Goal: Transaction & Acquisition: Purchase product/service

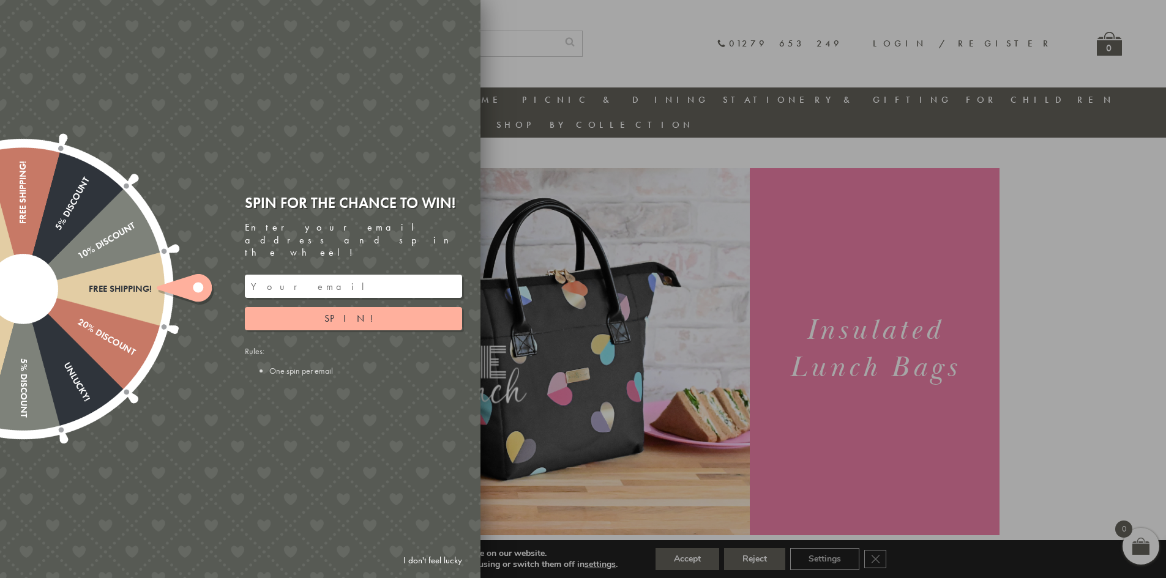
click at [633, 148] on div at bounding box center [583, 289] width 1166 height 578
click at [443, 560] on link "I don't feel lucky" at bounding box center [432, 560] width 71 height 23
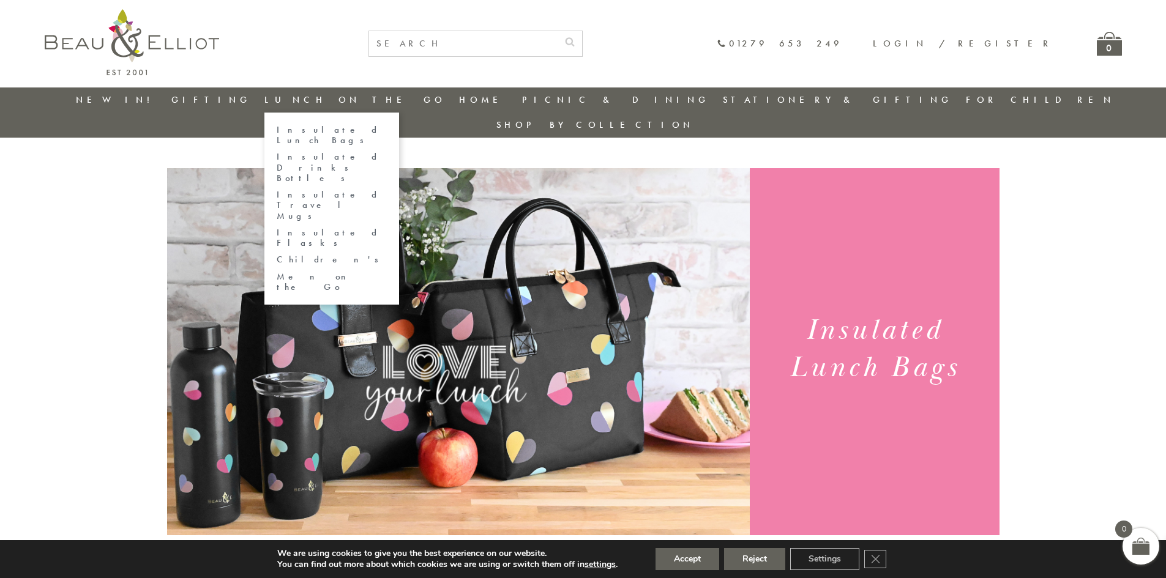
click at [357, 129] on link "Insulated Lunch Bags" at bounding box center [332, 135] width 110 height 21
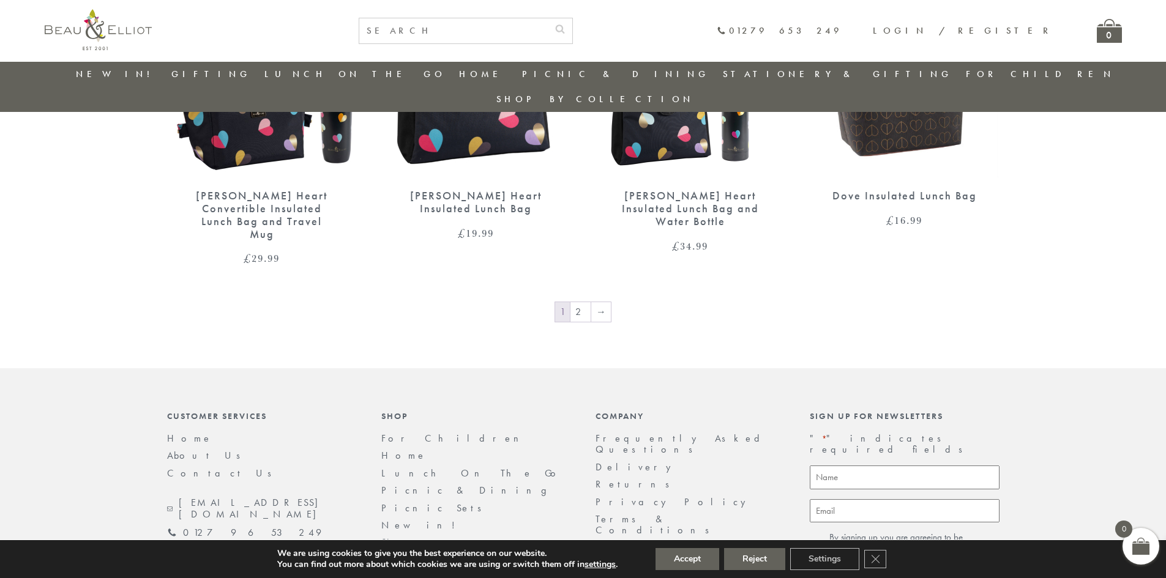
scroll to position [2093, 0]
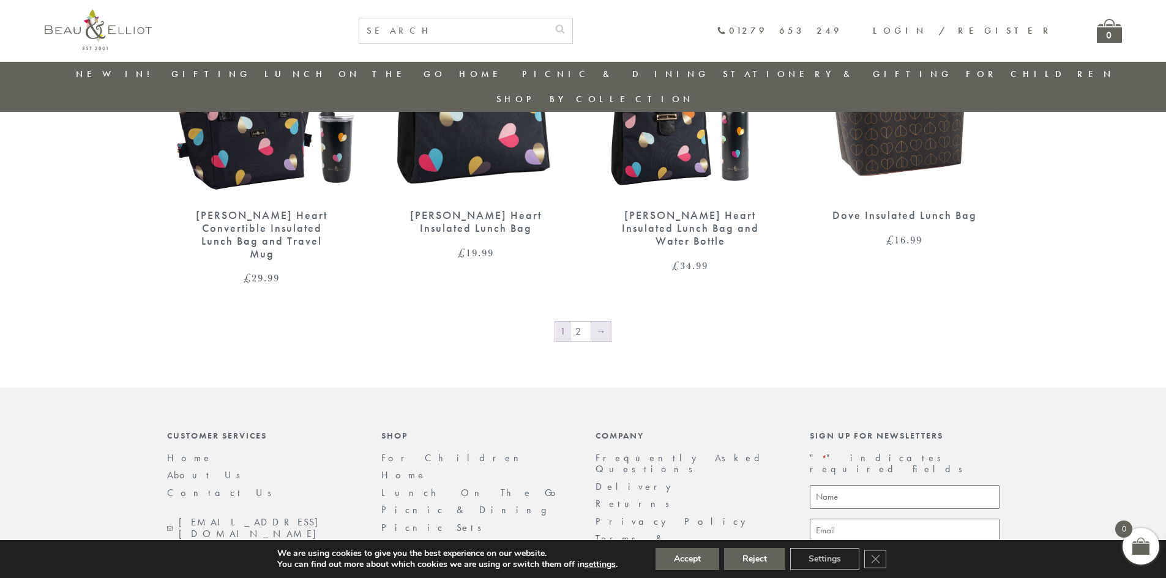
click at [601, 322] on link "→" at bounding box center [601, 332] width 20 height 20
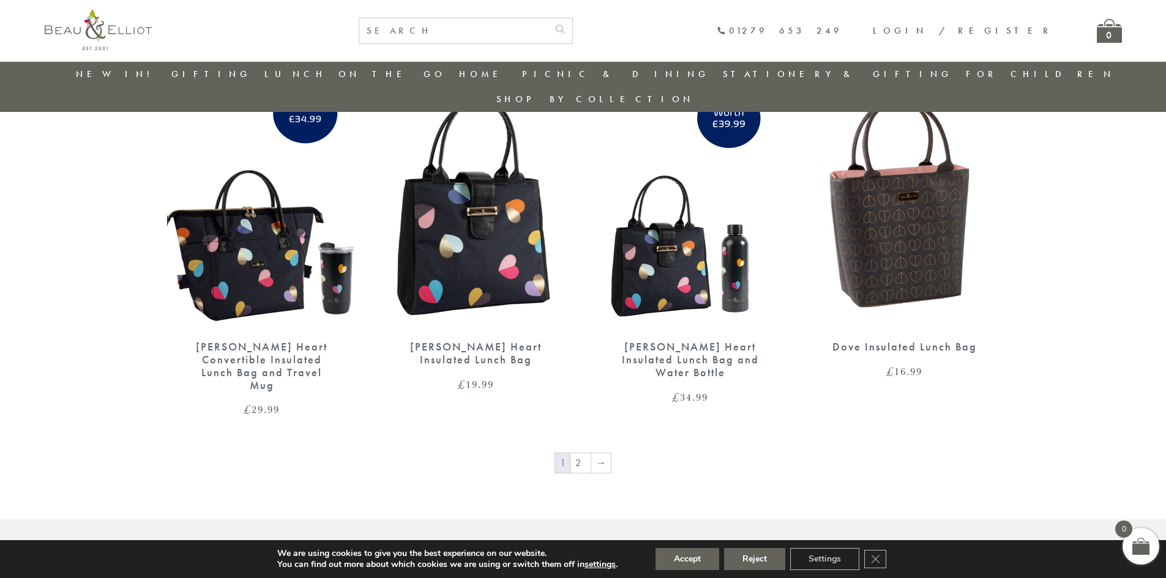
scroll to position [1787, 0]
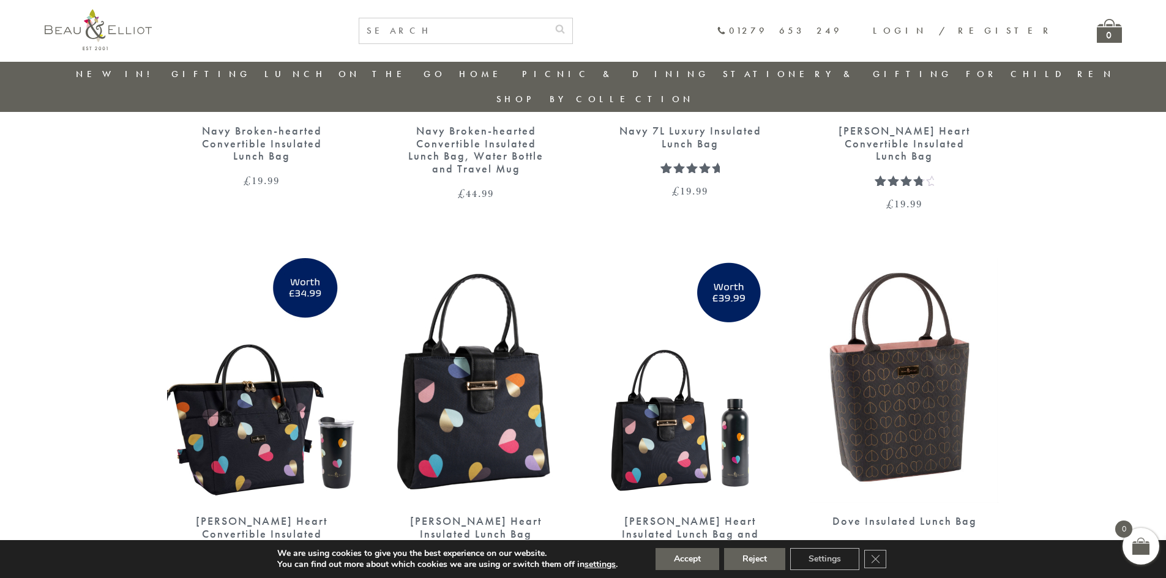
click at [249, 515] on div "Emily Heart Convertible Insulated Lunch Bag and Travel Mug" at bounding box center [261, 540] width 147 height 51
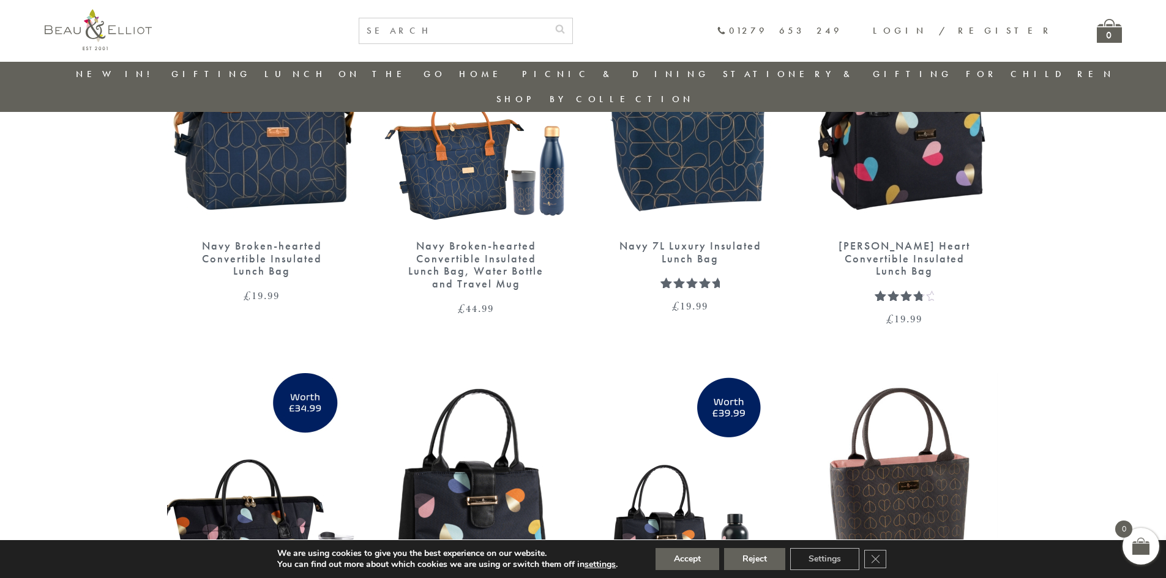
scroll to position [1481, 0]
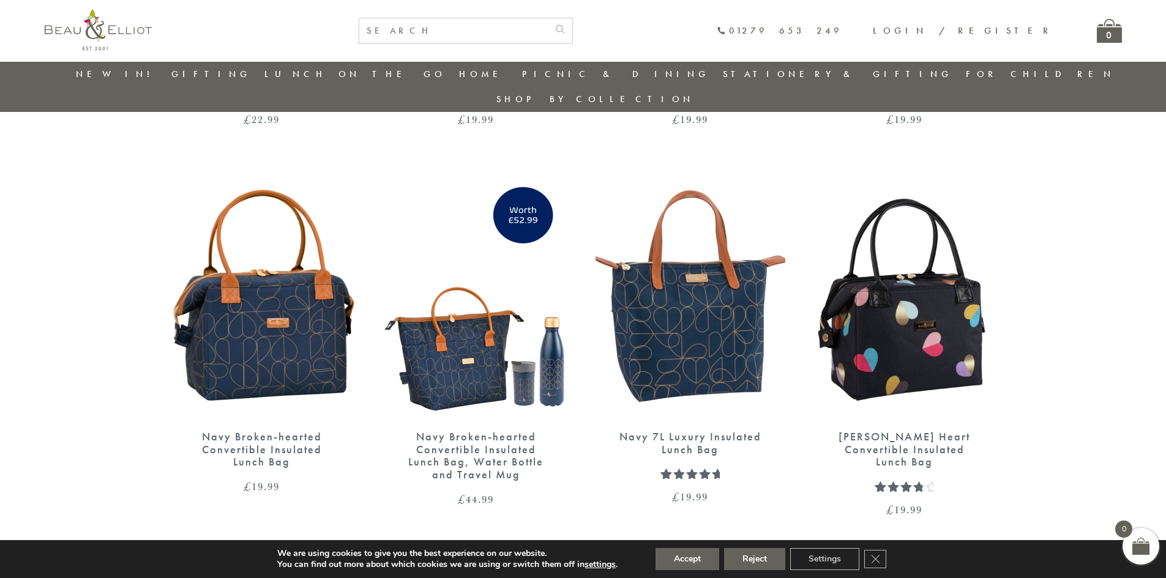
click at [718, 354] on img at bounding box center [690, 296] width 190 height 245
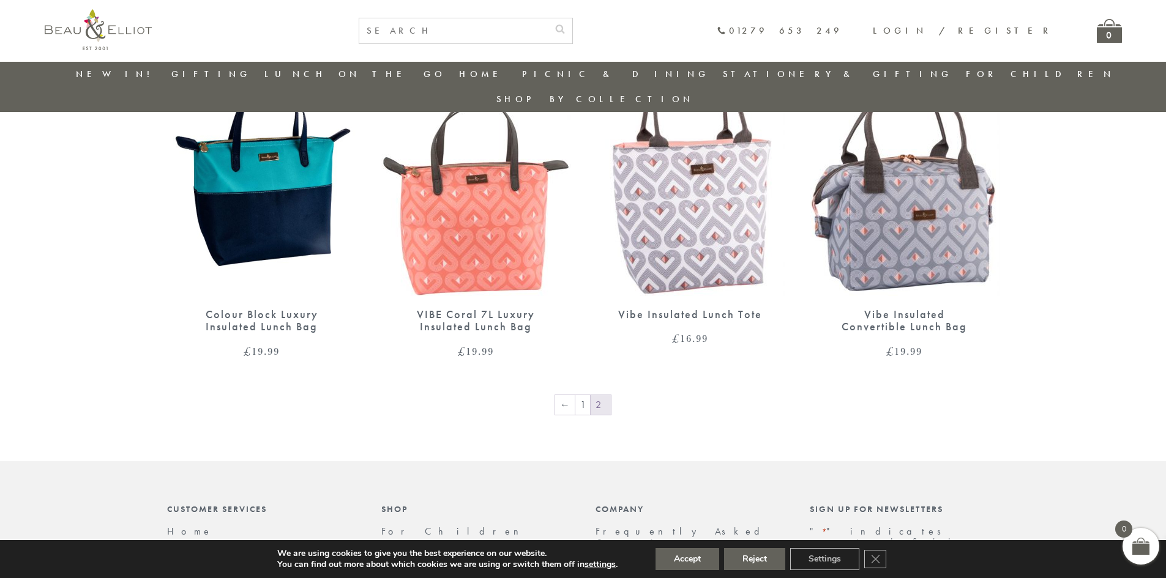
scroll to position [892, 0]
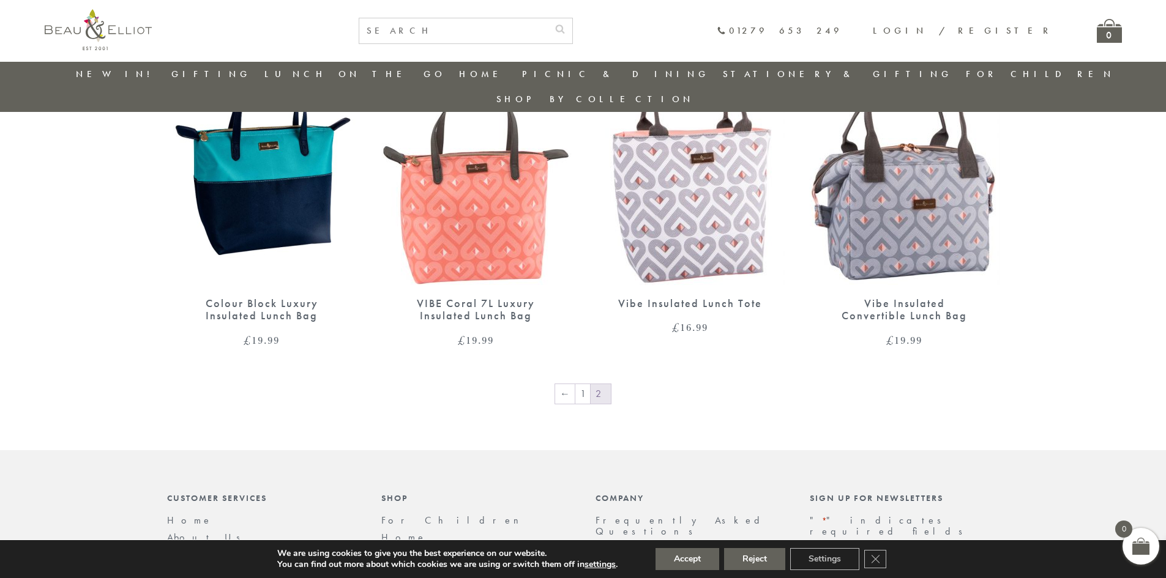
click at [914, 297] on div "Vibe Insulated Convertible Lunch Bag" at bounding box center [904, 309] width 147 height 25
click at [675, 219] on img at bounding box center [690, 162] width 190 height 245
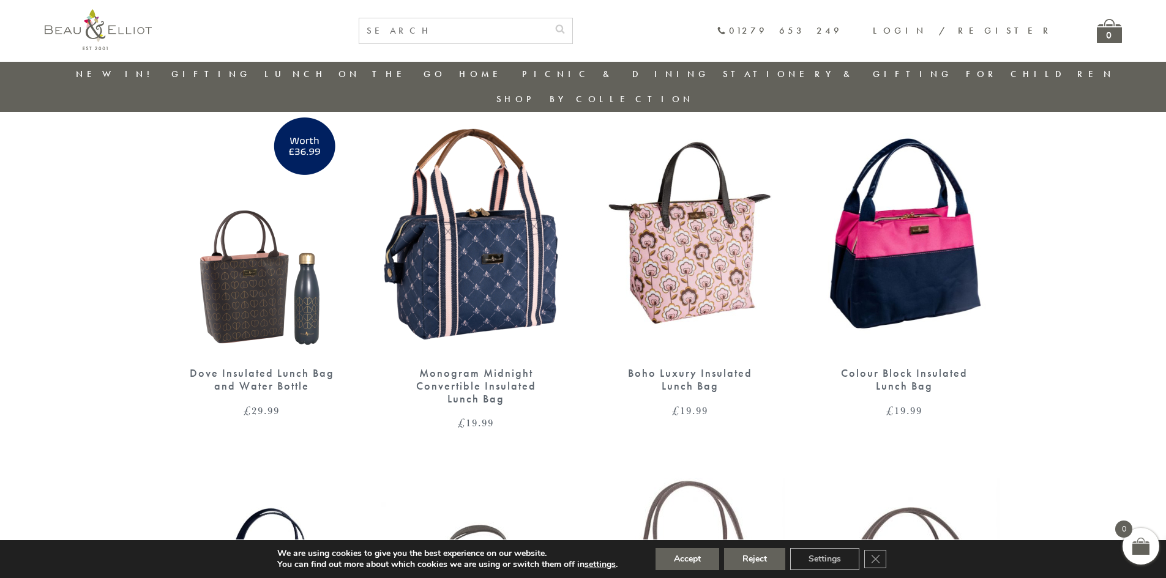
scroll to position [464, 0]
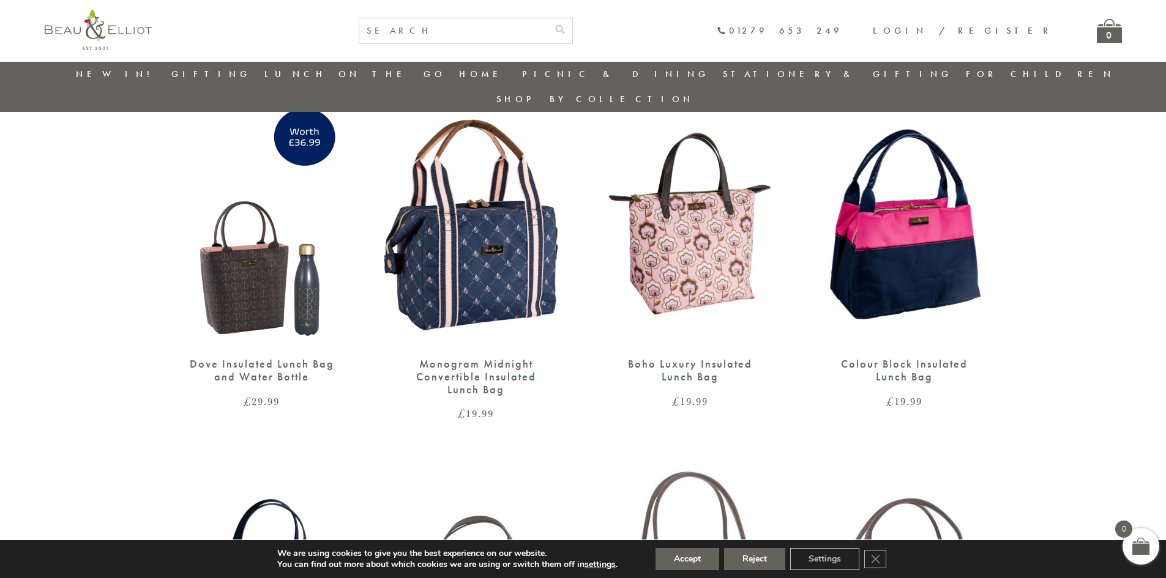
click at [467, 231] on img at bounding box center [476, 223] width 190 height 245
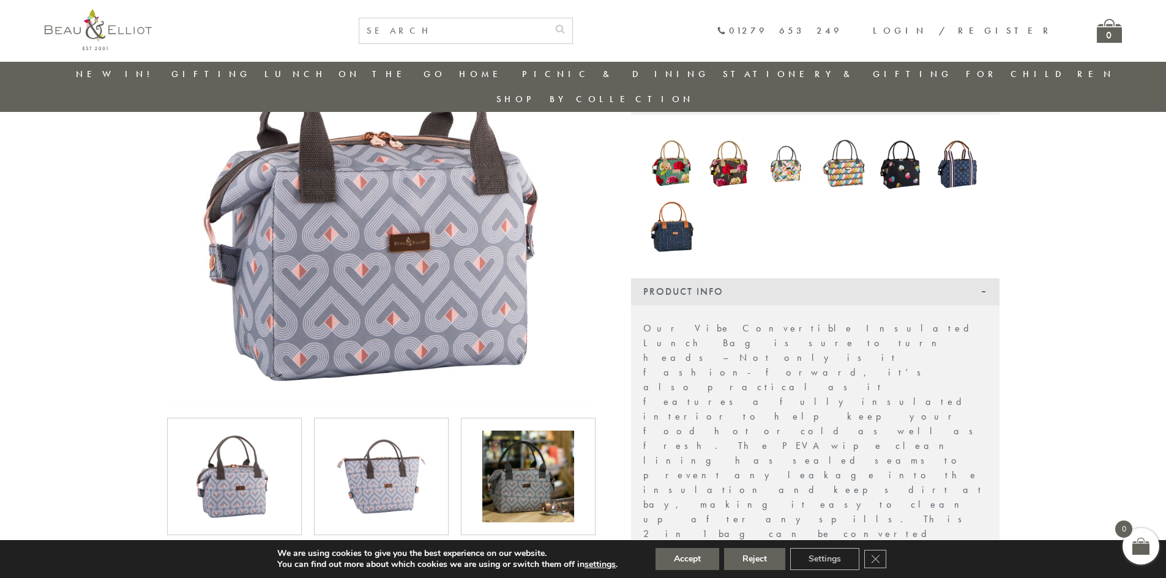
scroll to position [218, 0]
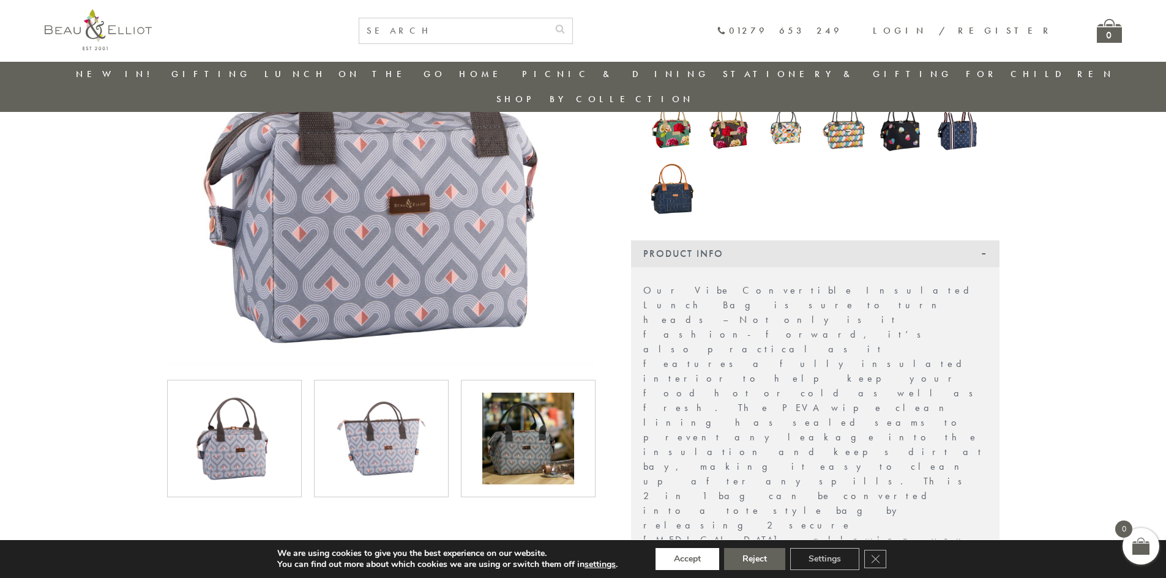
click at [678, 554] on button "Accept" at bounding box center [687, 559] width 64 height 22
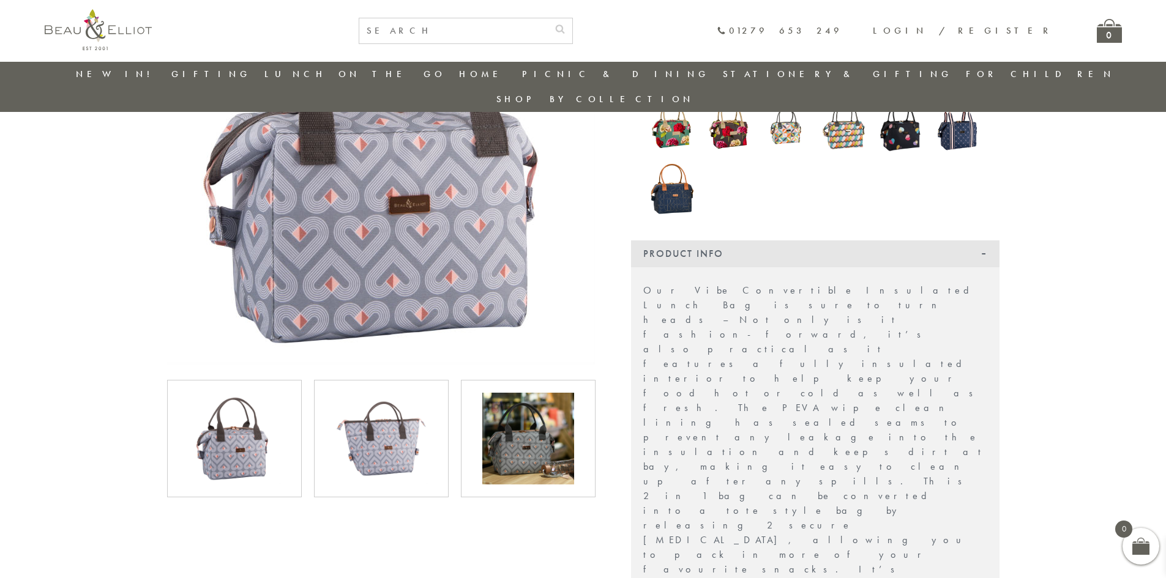
click at [389, 442] on img at bounding box center [381, 439] width 92 height 92
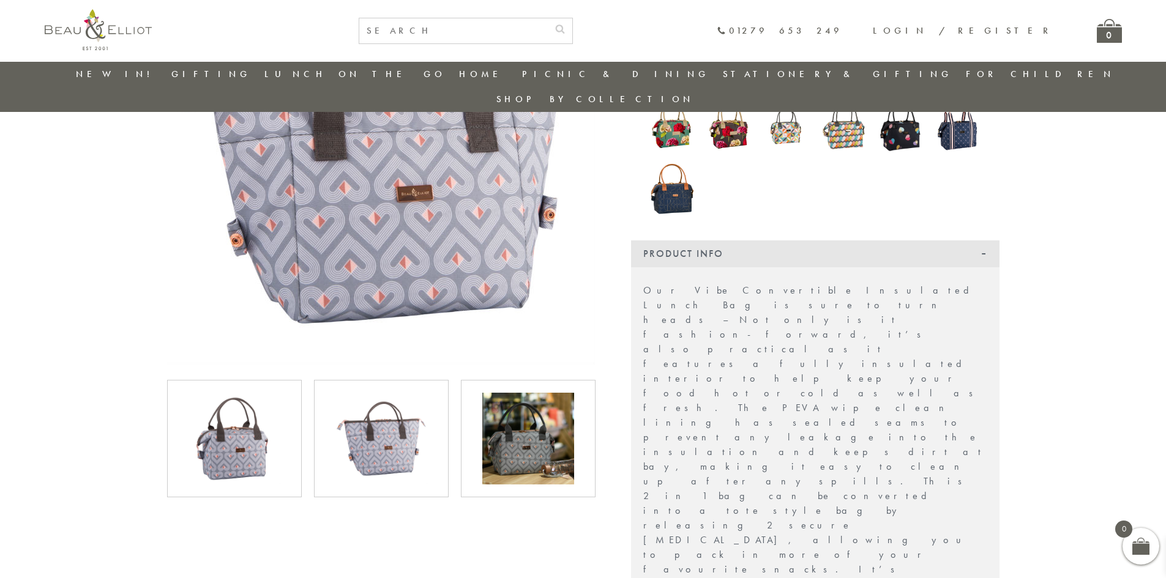
click at [514, 429] on img at bounding box center [528, 439] width 92 height 92
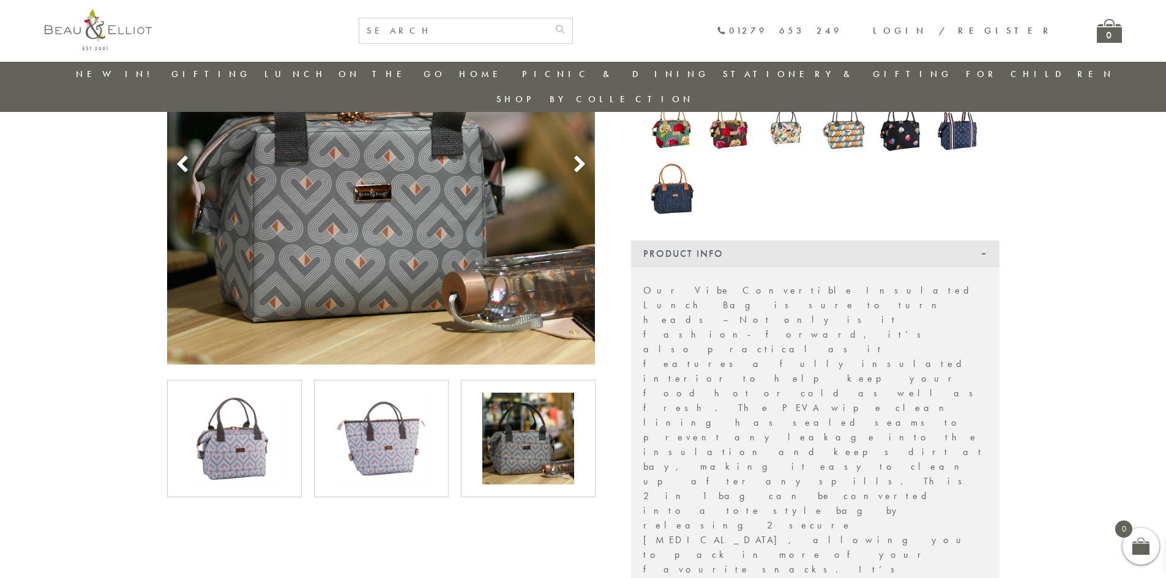
click at [217, 424] on img at bounding box center [234, 439] width 92 height 92
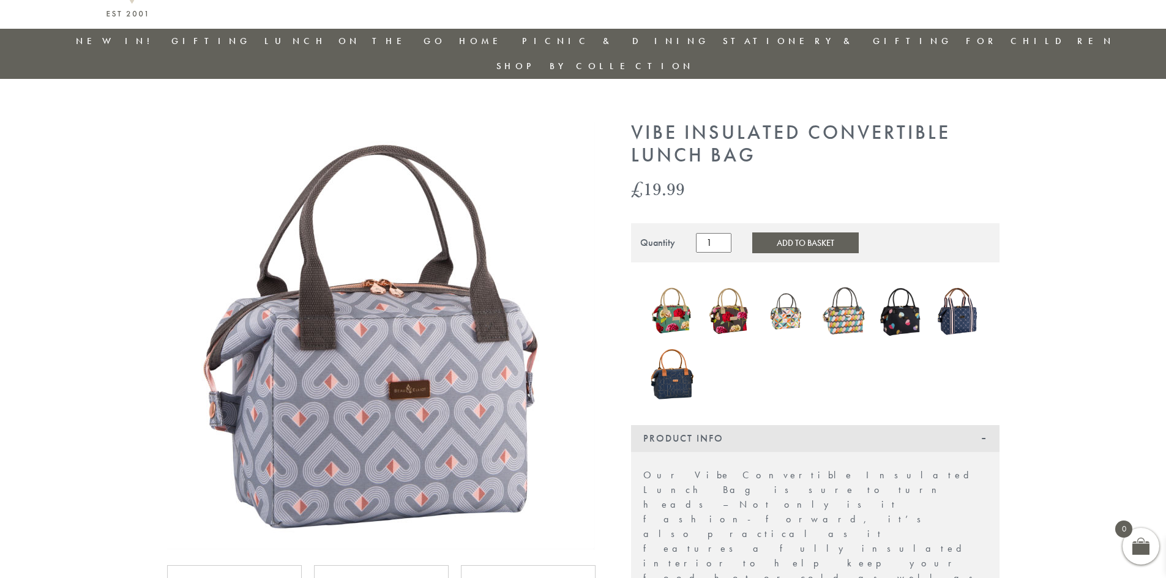
scroll to position [0, 0]
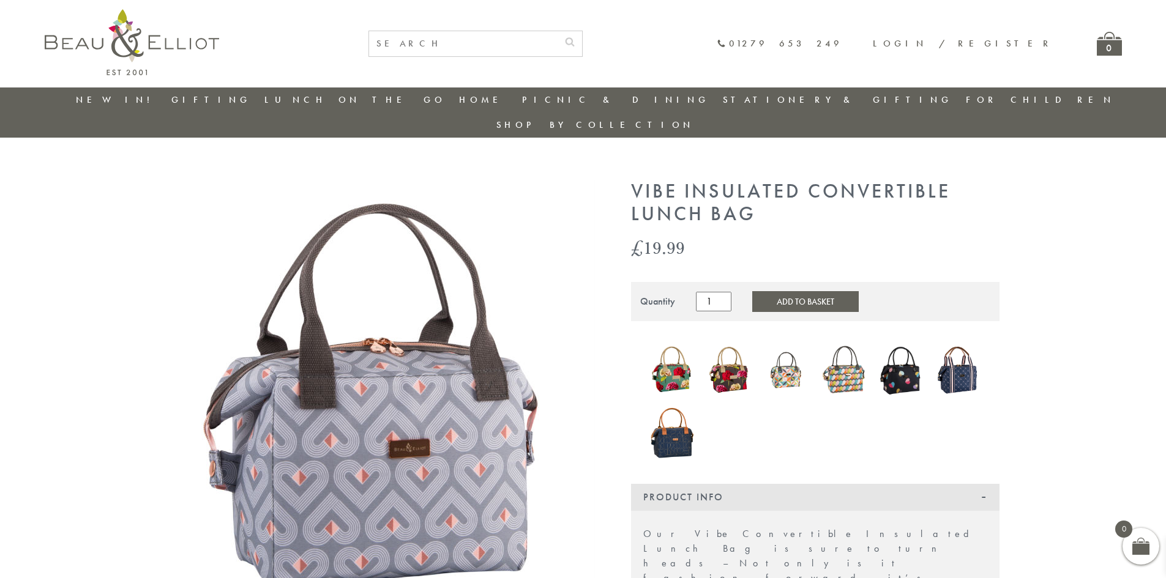
click at [679, 422] on img at bounding box center [671, 433] width 45 height 60
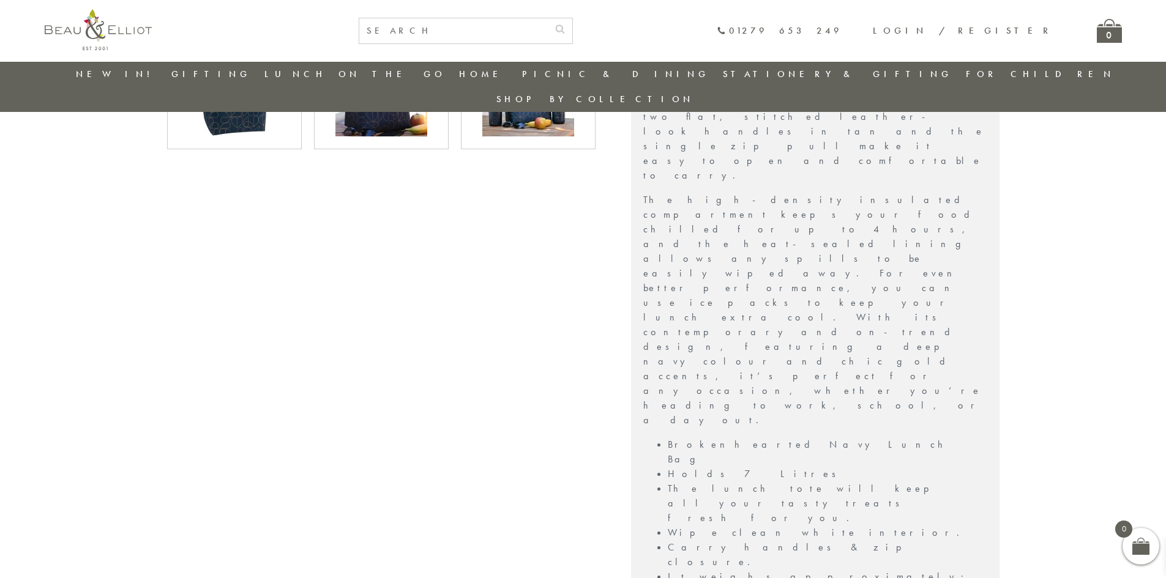
scroll to position [586, 0]
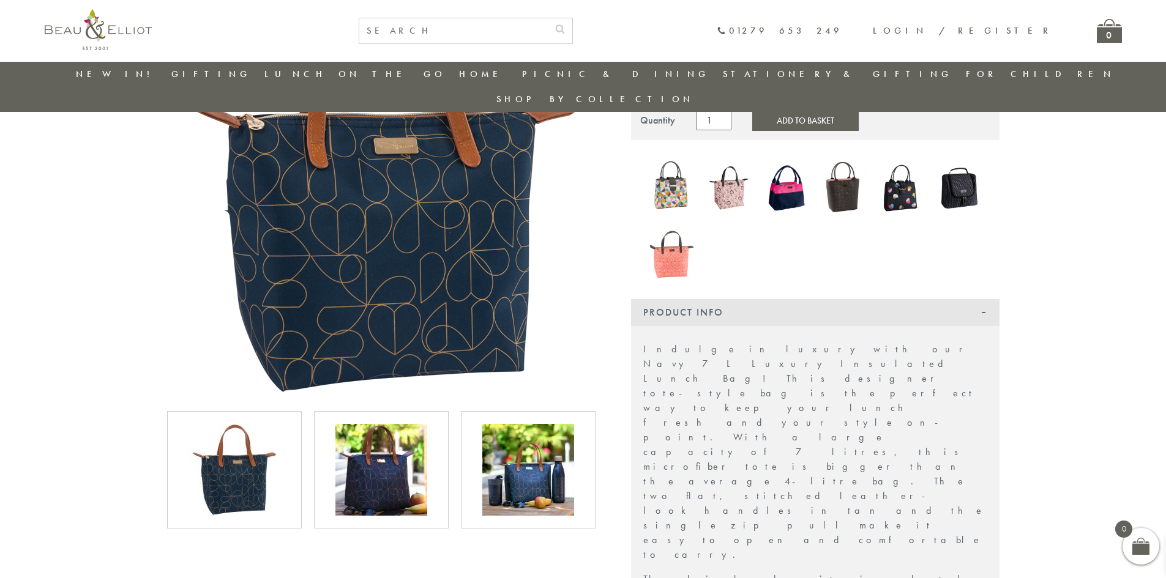
scroll to position [35, 0]
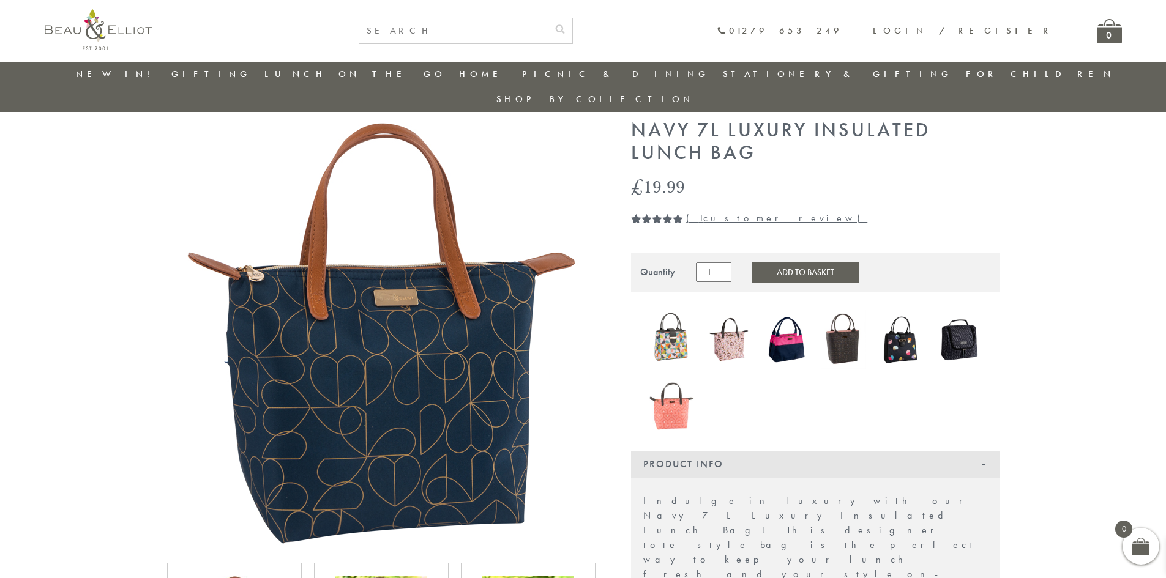
click at [770, 262] on button "Add to Basket" at bounding box center [805, 272] width 106 height 21
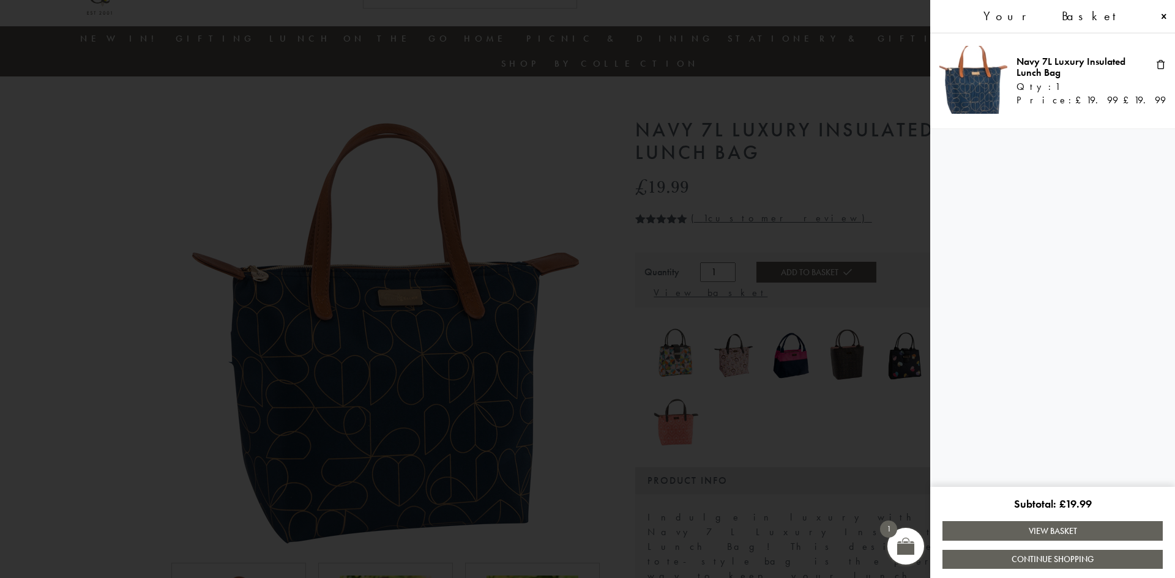
click at [1036, 554] on link "Continue Shopping" at bounding box center [1052, 559] width 220 height 19
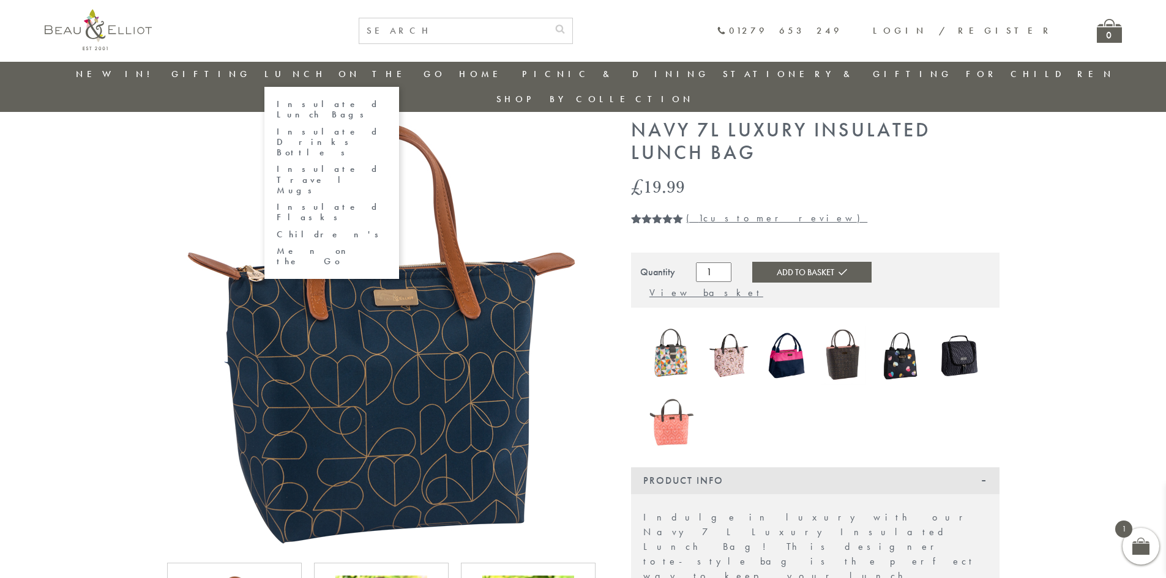
click at [328, 77] on link "Lunch On The Go" at bounding box center [354, 74] width 181 height 12
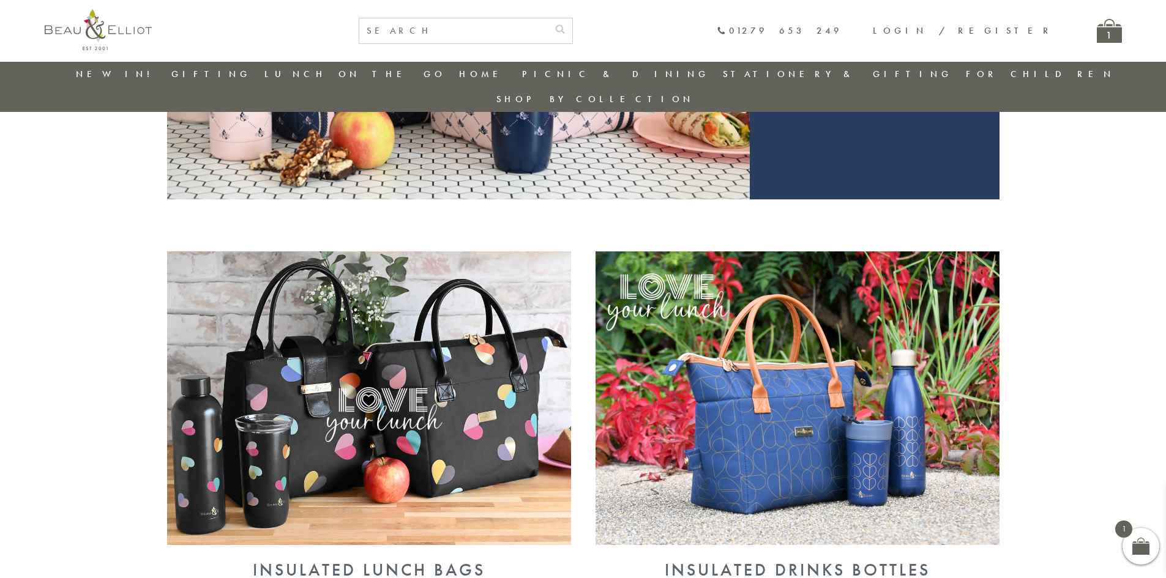
scroll to position [329, 0]
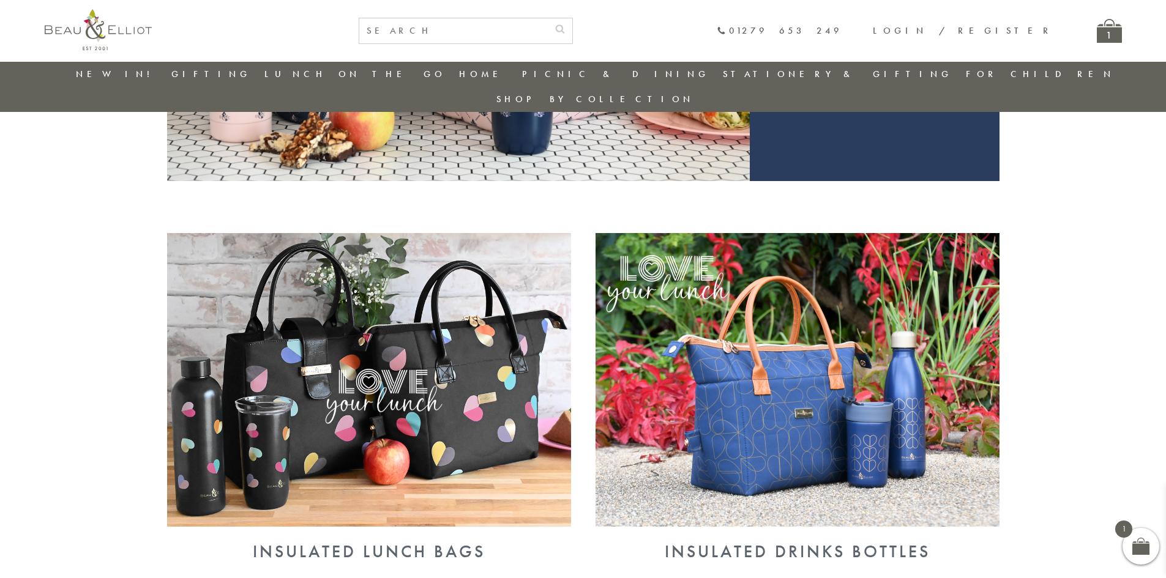
click at [332, 274] on img at bounding box center [369, 380] width 404 height 294
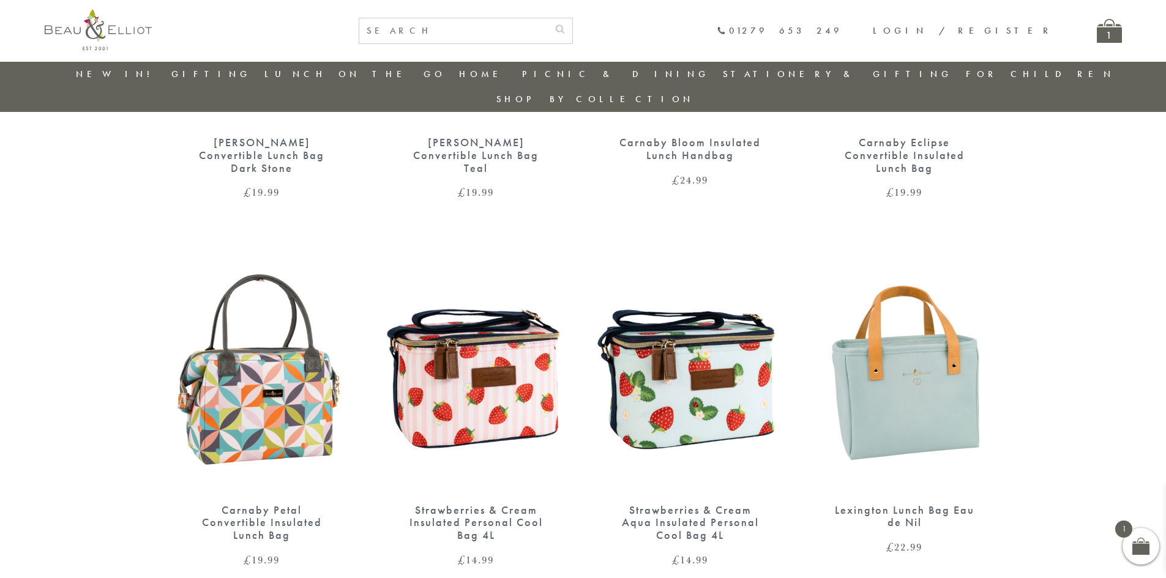
scroll to position [770, 0]
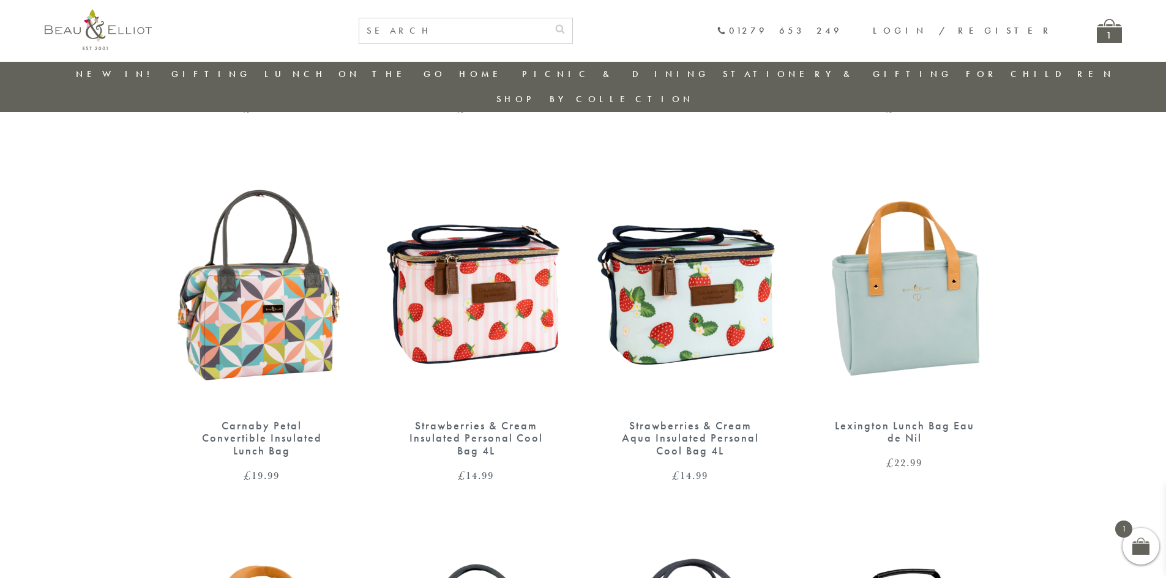
click at [919, 420] on div "Lexington Lunch Bag Eau de Nil" at bounding box center [904, 432] width 147 height 25
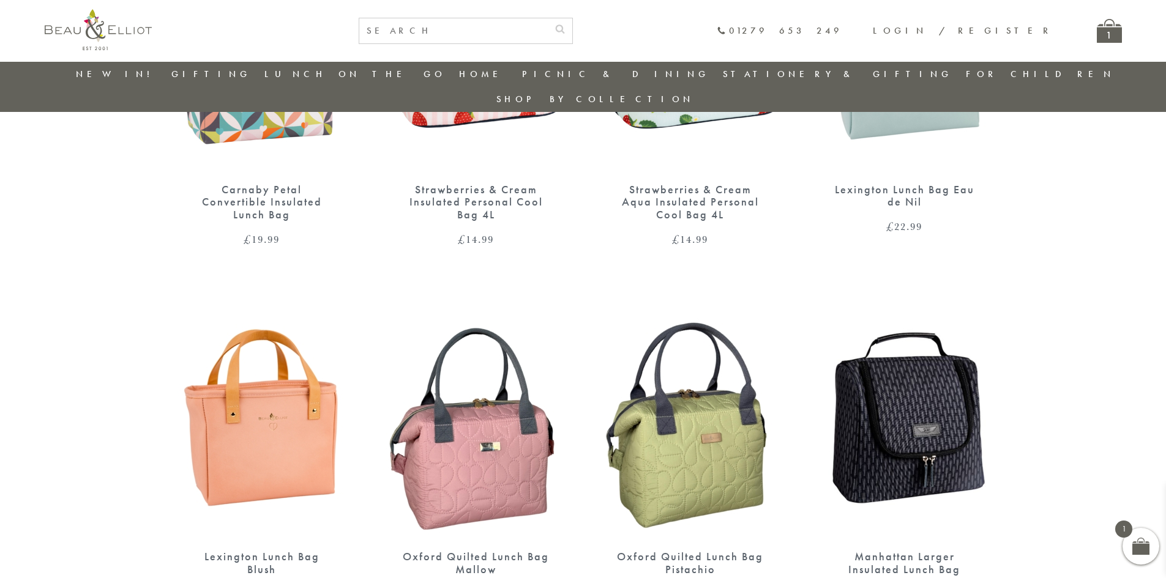
scroll to position [1137, 0]
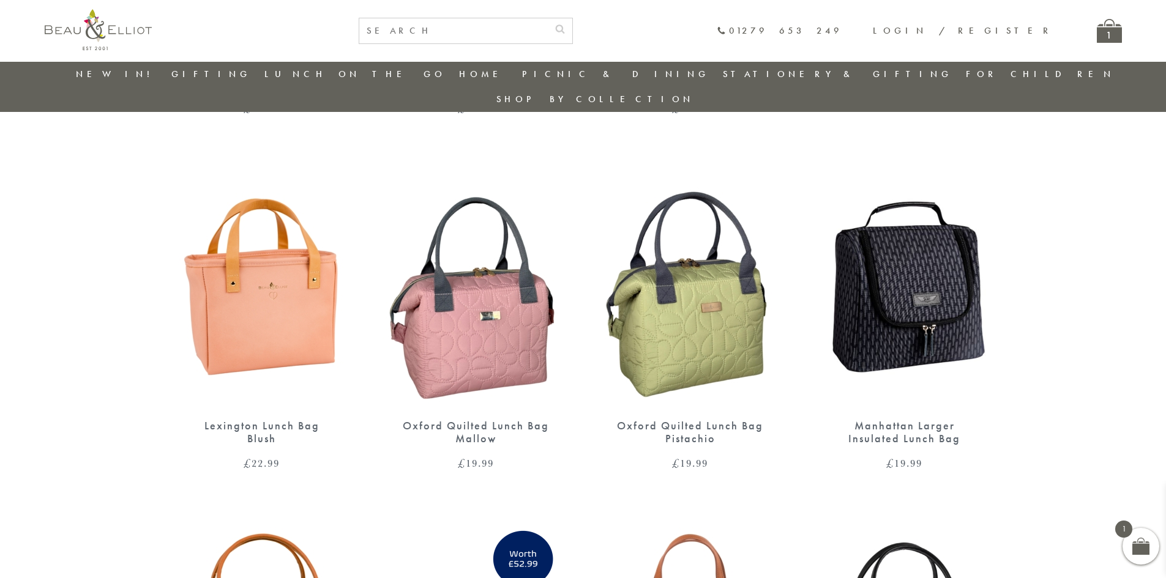
click at [463, 420] on div "Oxford Quilted Lunch Bag Mallow" at bounding box center [476, 432] width 147 height 25
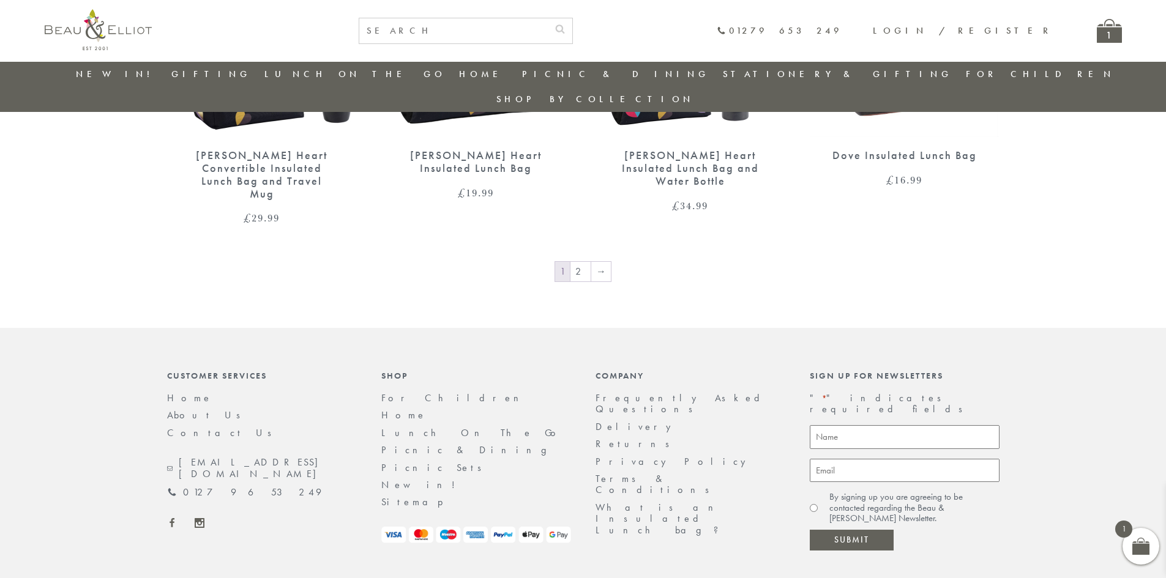
scroll to position [2154, 0]
click at [592, 261] on link "→" at bounding box center [601, 271] width 20 height 20
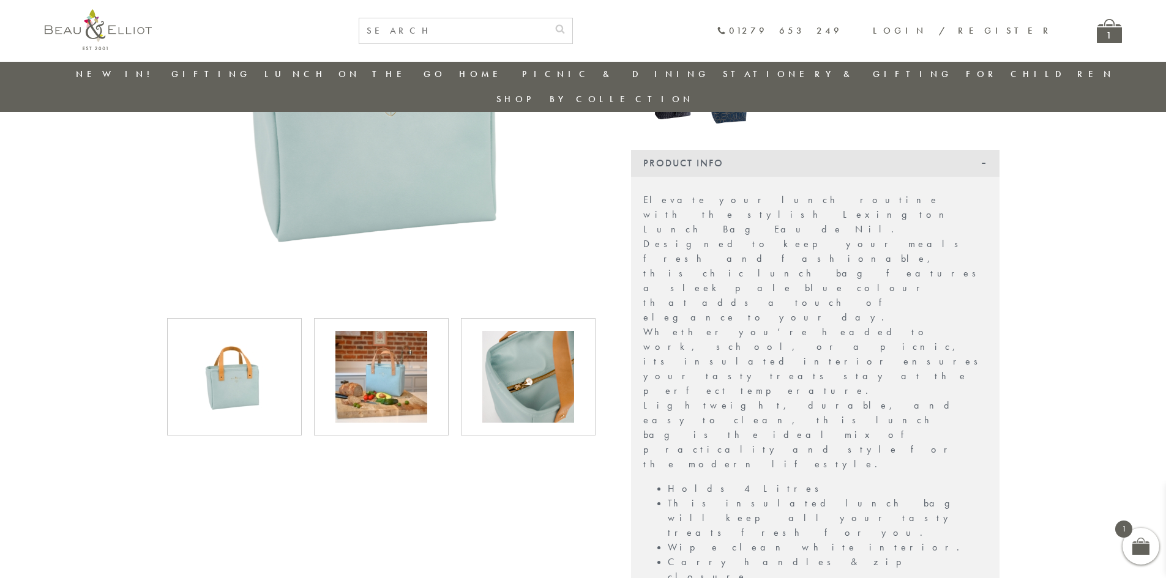
scroll to position [280, 0]
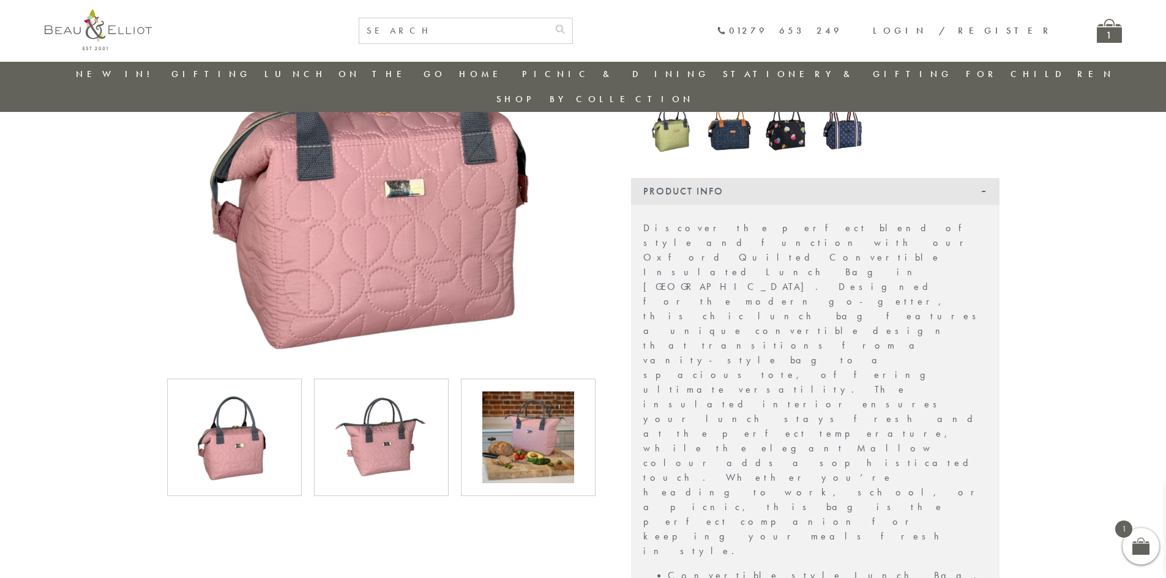
scroll to position [219, 0]
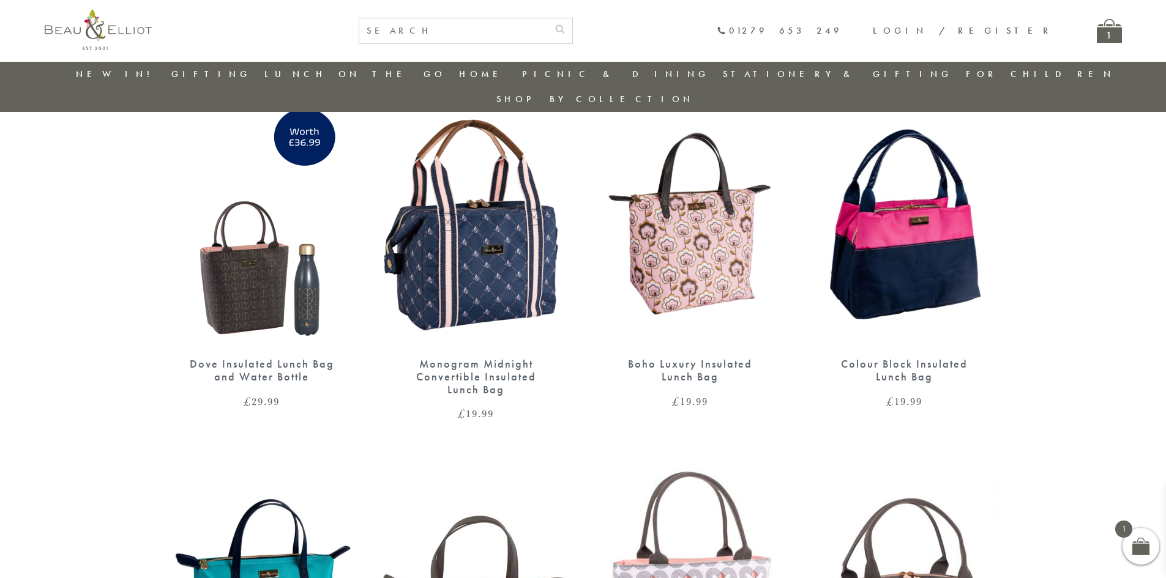
scroll to position [525, 0]
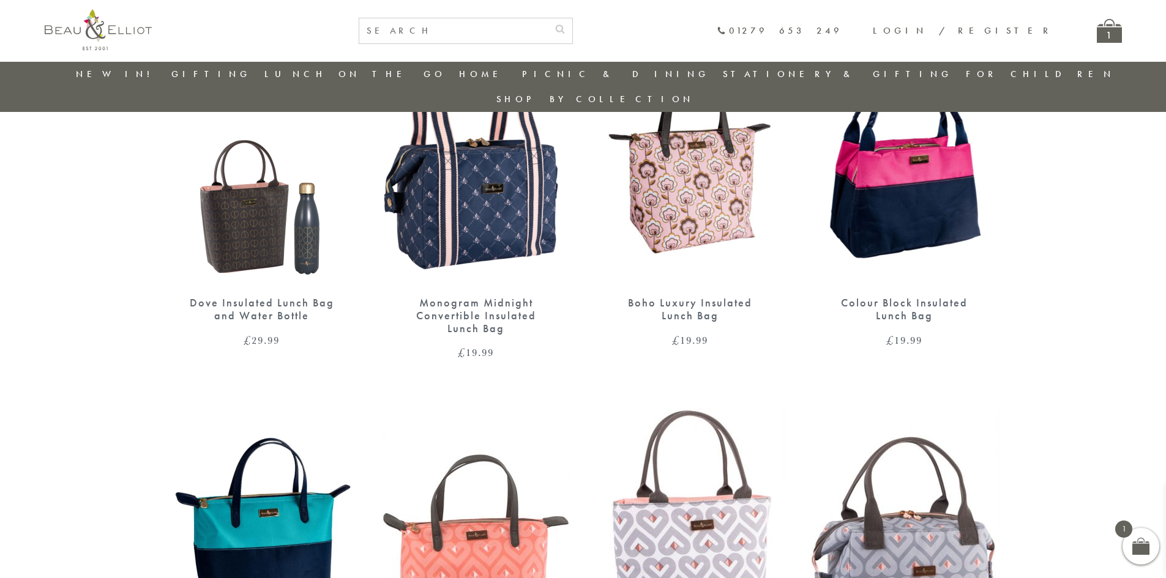
click at [932, 297] on div "Colour Block Insulated Lunch Bag" at bounding box center [904, 309] width 147 height 25
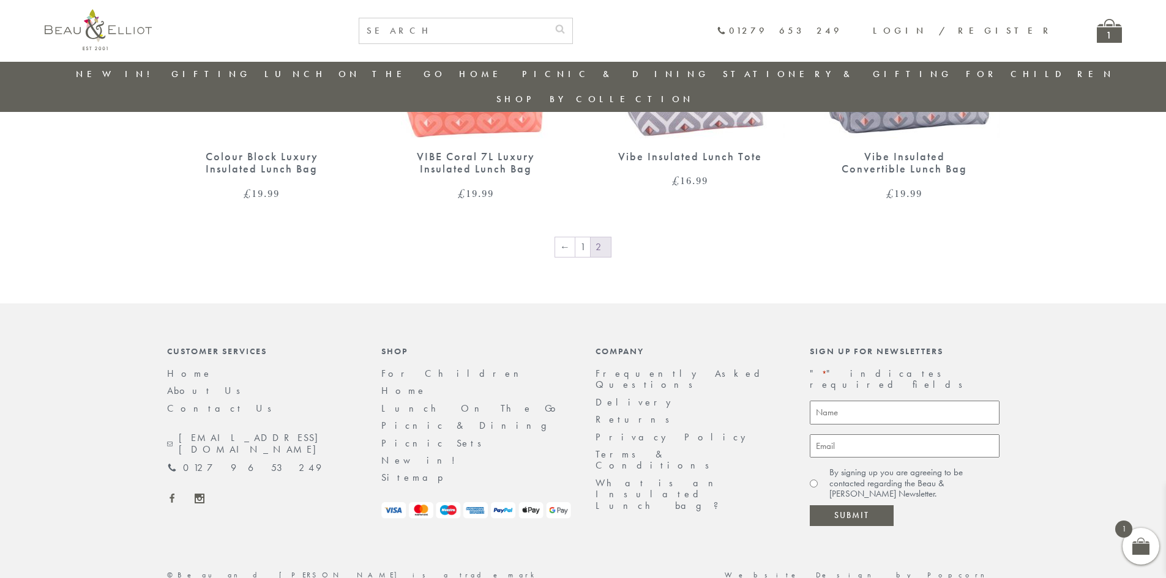
scroll to position [611, 0]
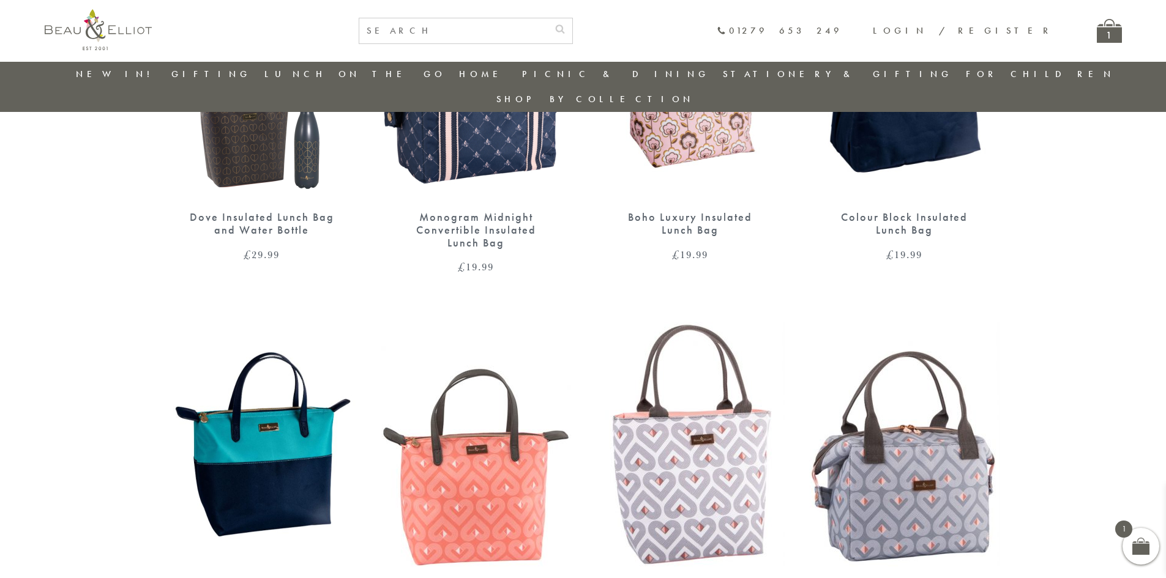
click at [1102, 29] on div "1" at bounding box center [1108, 31] width 25 height 24
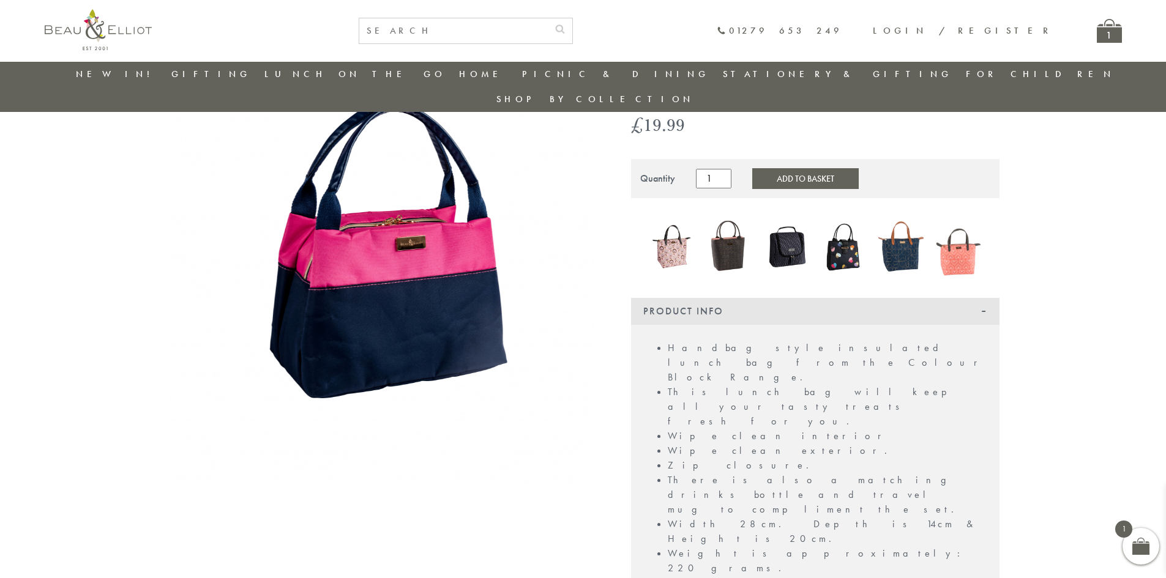
scroll to position [97, 0]
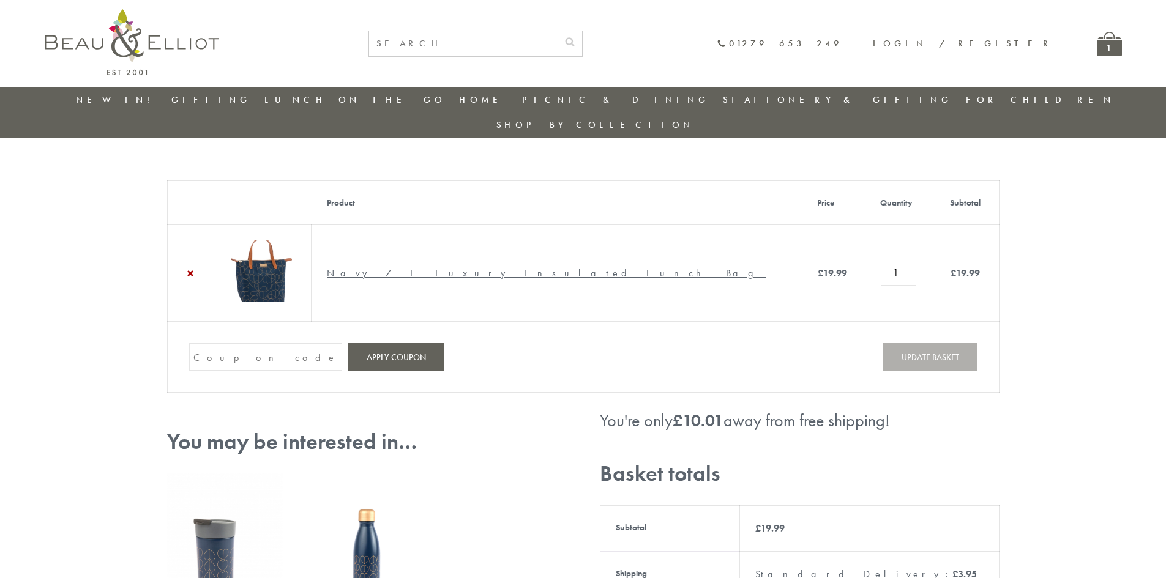
click at [279, 261] on img at bounding box center [261, 270] width 61 height 61
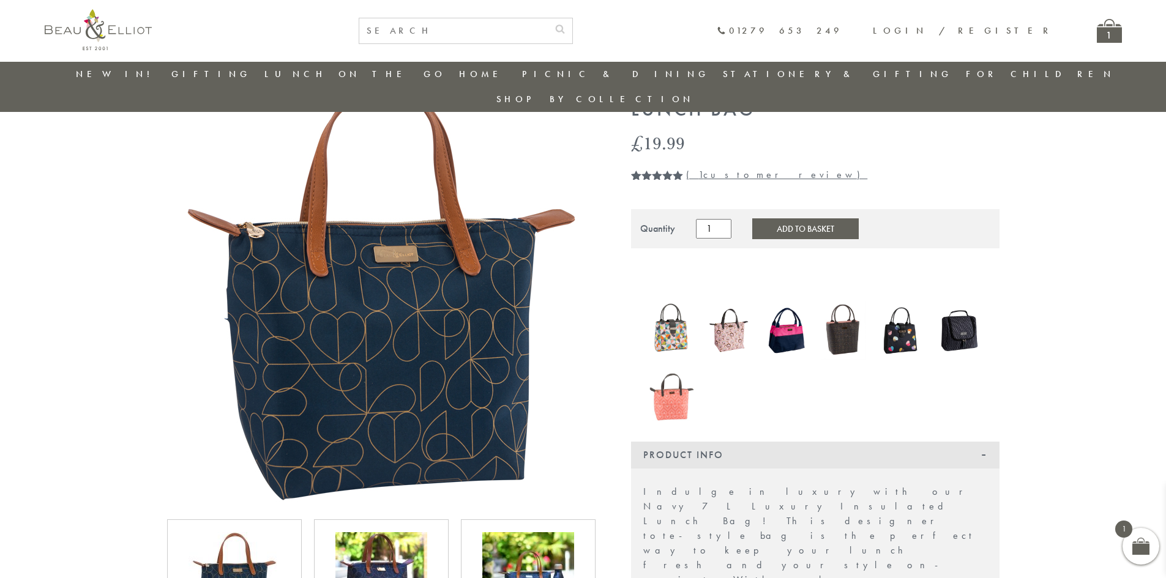
scroll to position [35, 0]
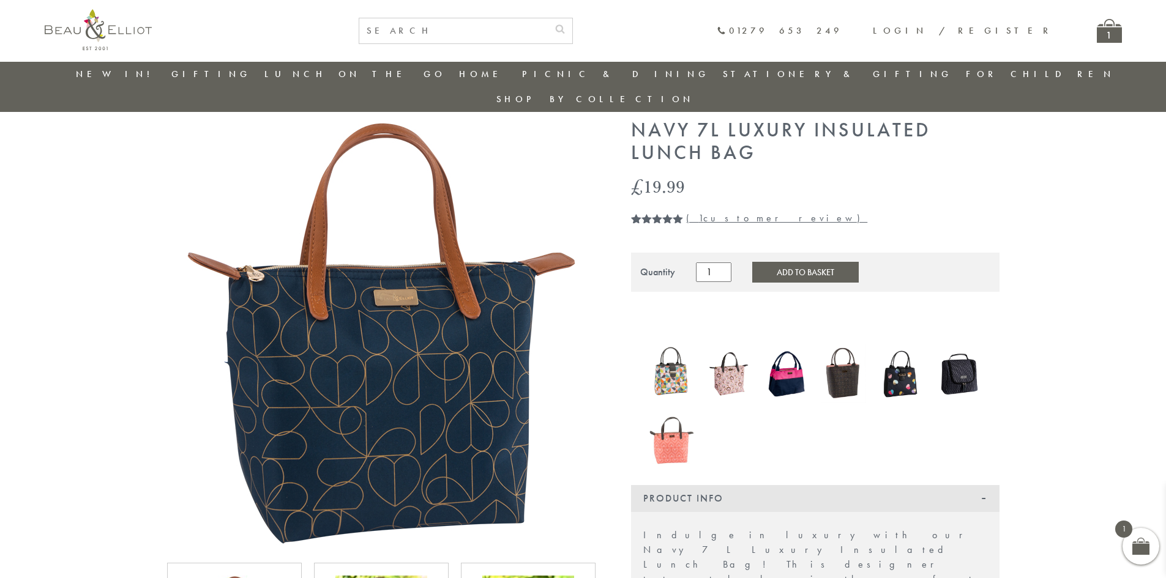
click at [783, 361] on img at bounding box center [786, 373] width 45 height 59
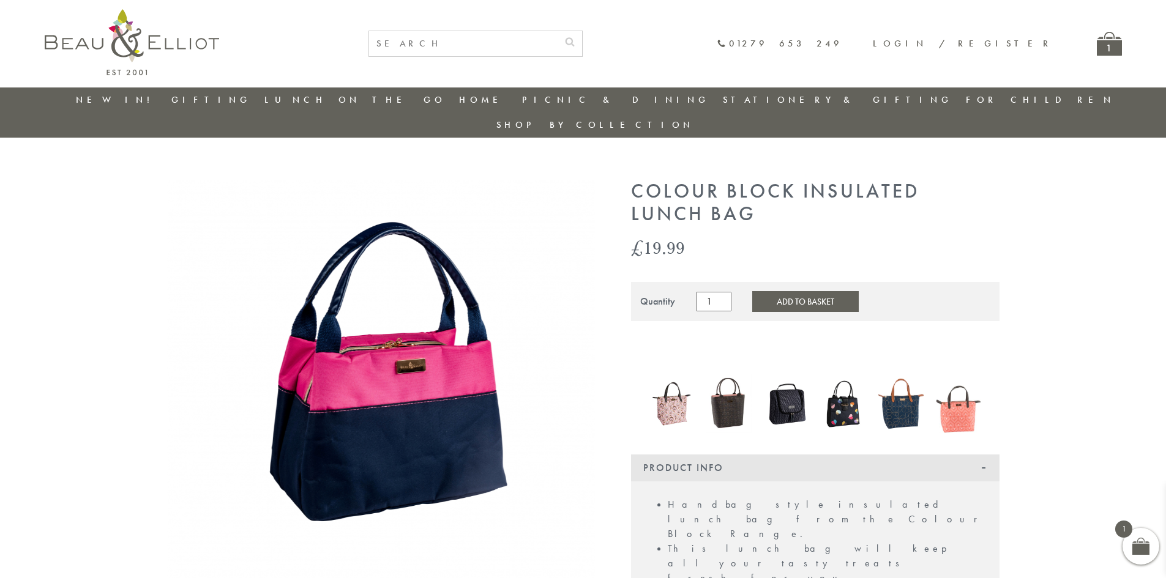
click at [852, 389] on img at bounding box center [843, 404] width 45 height 53
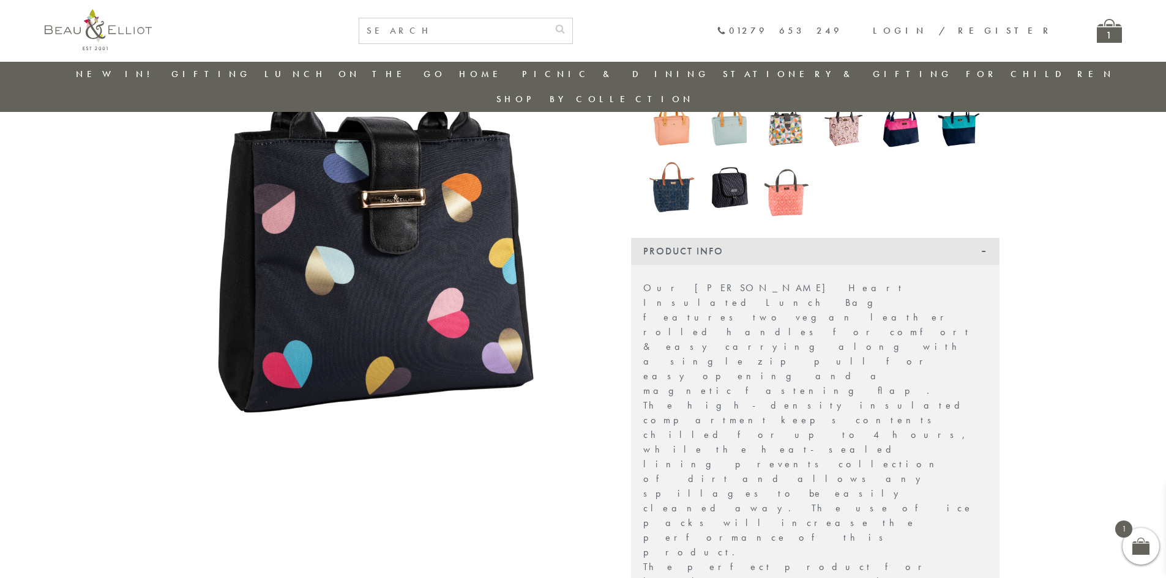
scroll to position [219, 0]
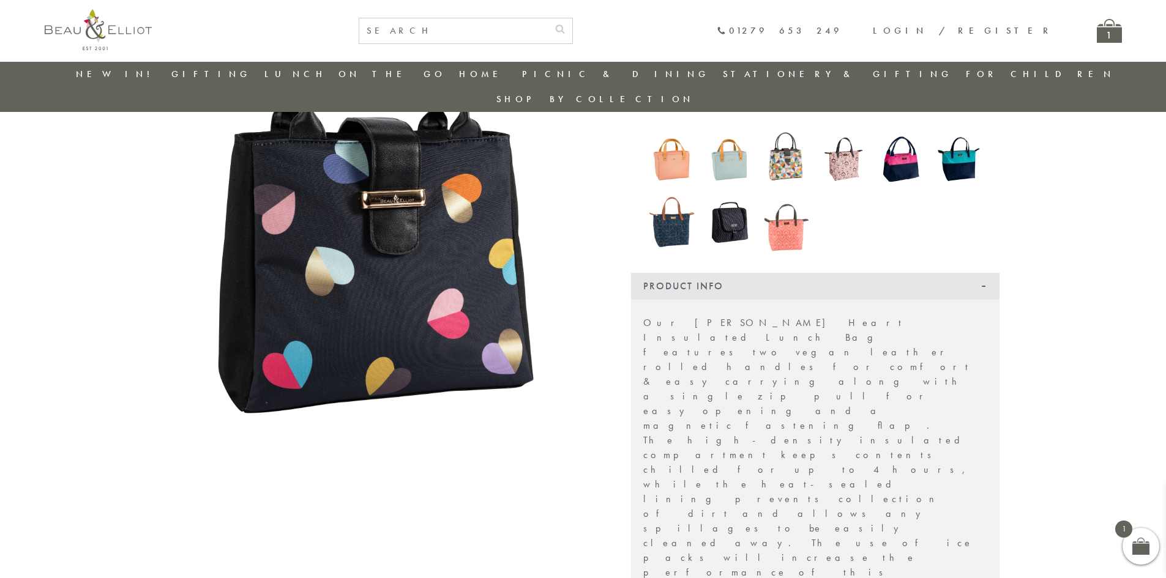
click at [726, 202] on img at bounding box center [728, 222] width 45 height 59
click at [842, 141] on img at bounding box center [843, 159] width 45 height 59
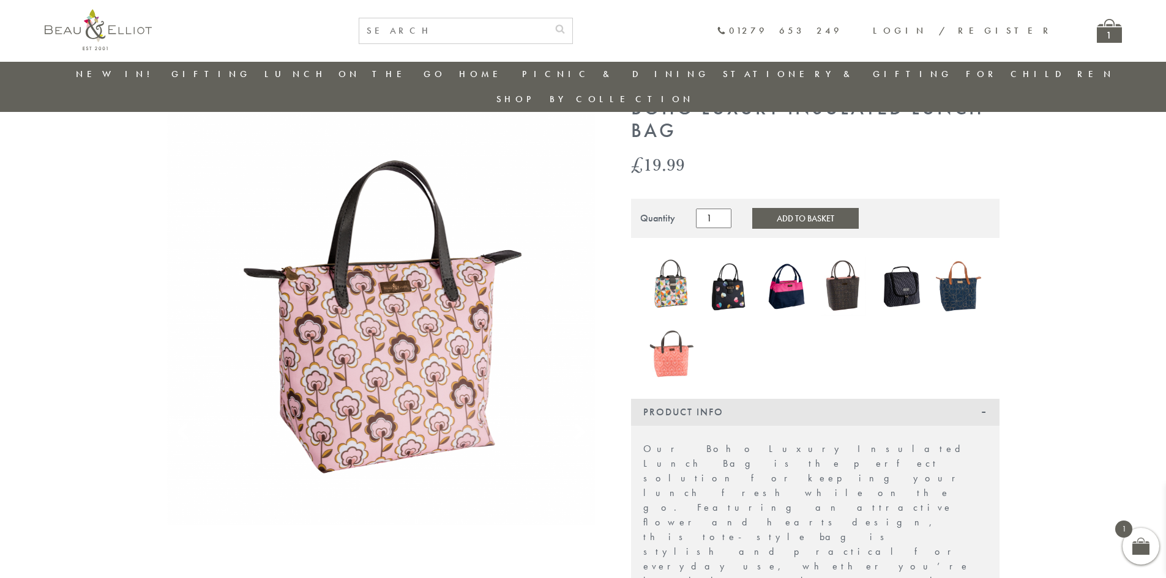
scroll to position [35, 0]
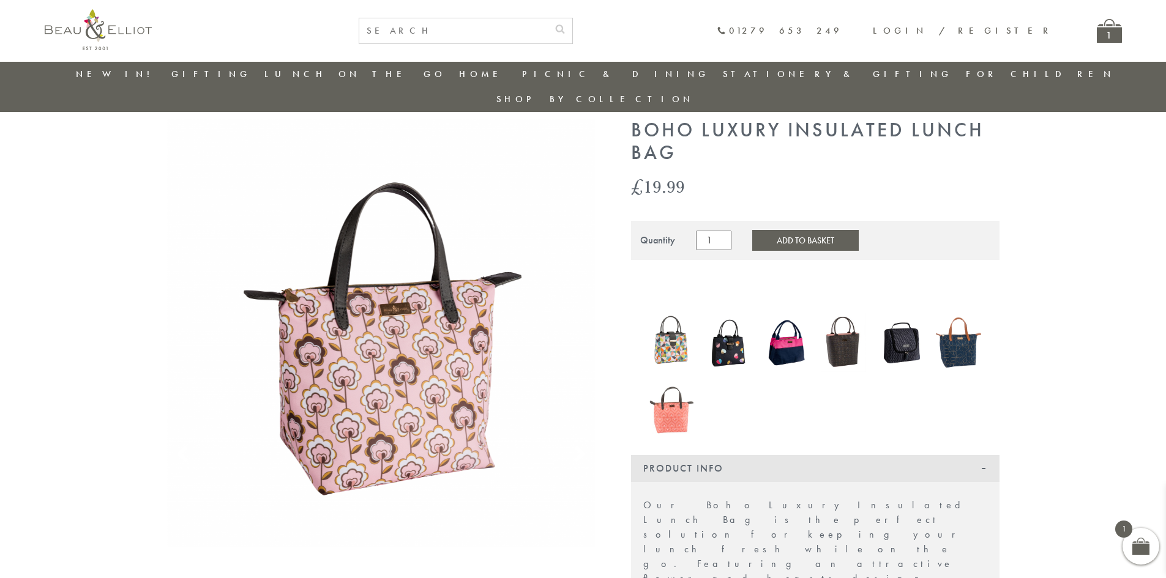
click at [774, 230] on button "Add to Basket" at bounding box center [805, 240] width 106 height 21
click at [1106, 37] on div "1" at bounding box center [1108, 31] width 25 height 24
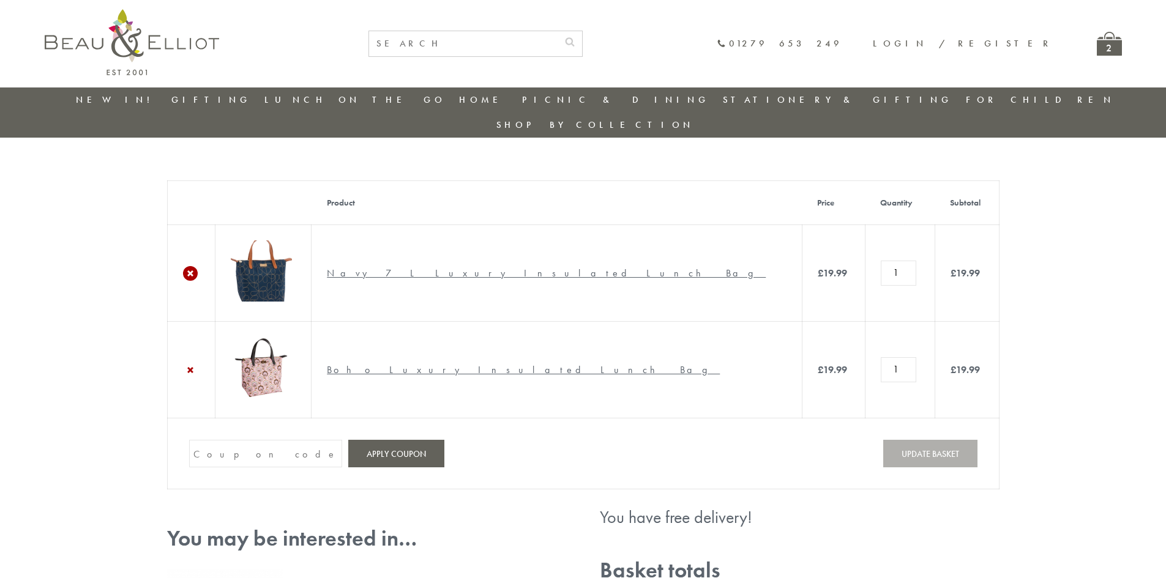
click at [193, 266] on link "×" at bounding box center [190, 273] width 15 height 15
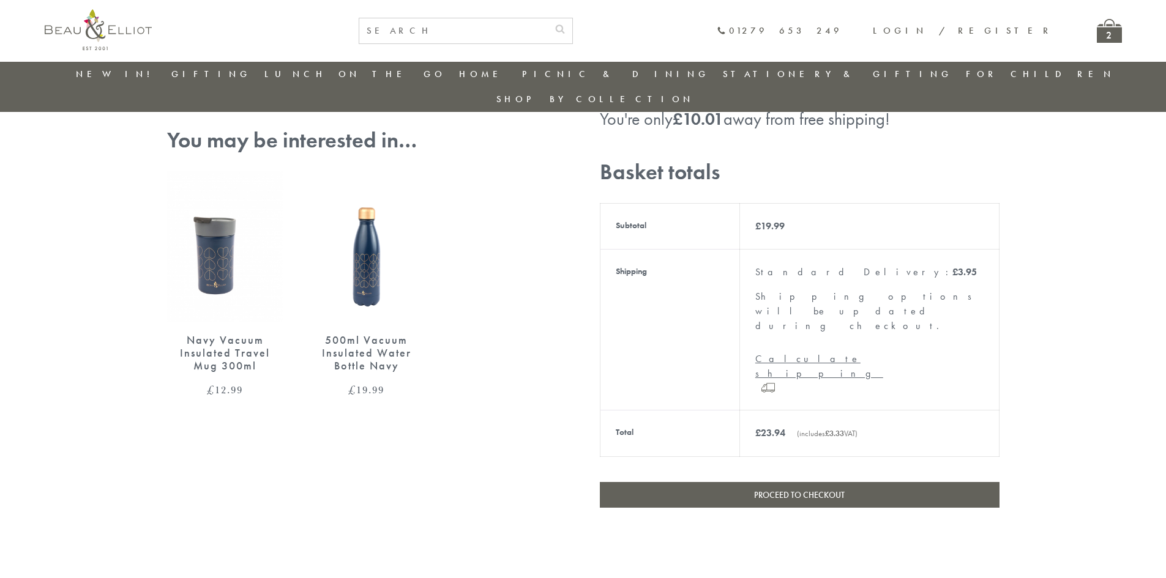
scroll to position [339, 0]
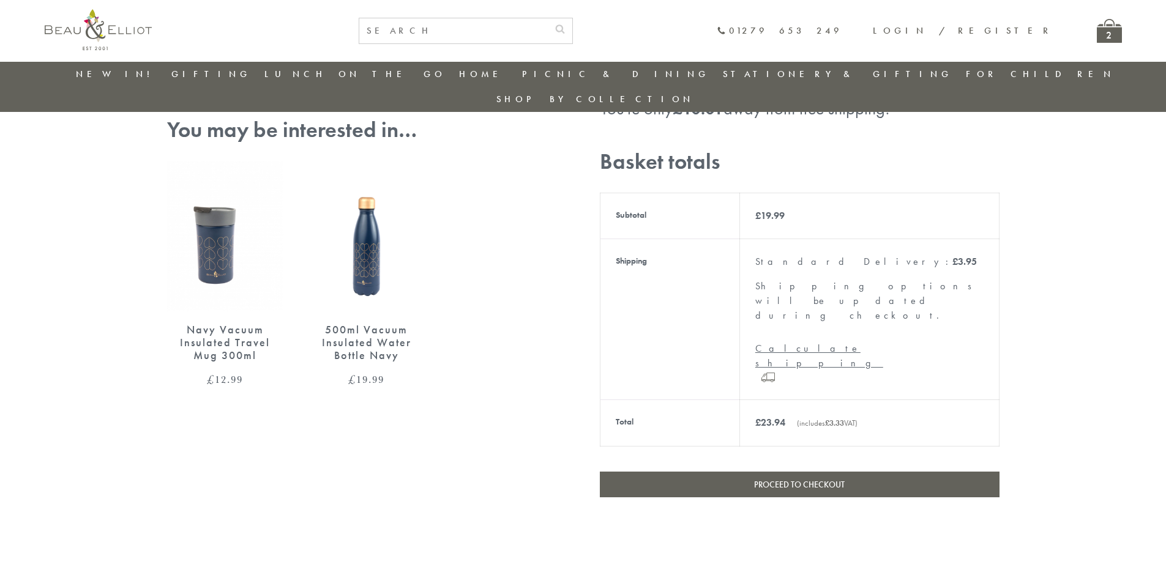
click at [696, 472] on link "Proceed to checkout" at bounding box center [800, 485] width 400 height 26
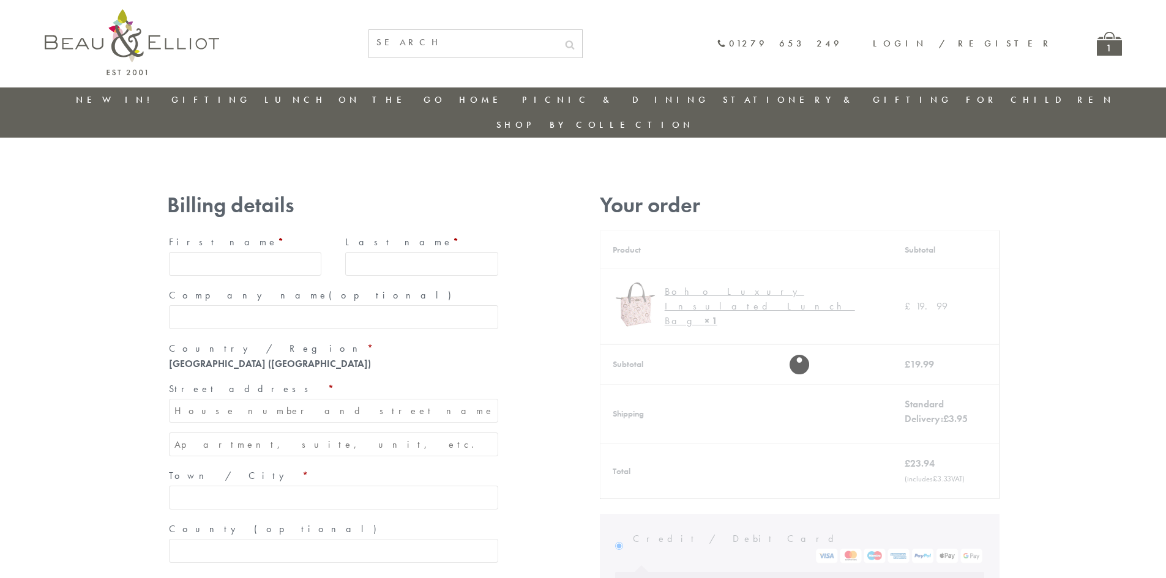
click at [261, 252] on input "First name *" at bounding box center [245, 264] width 153 height 24
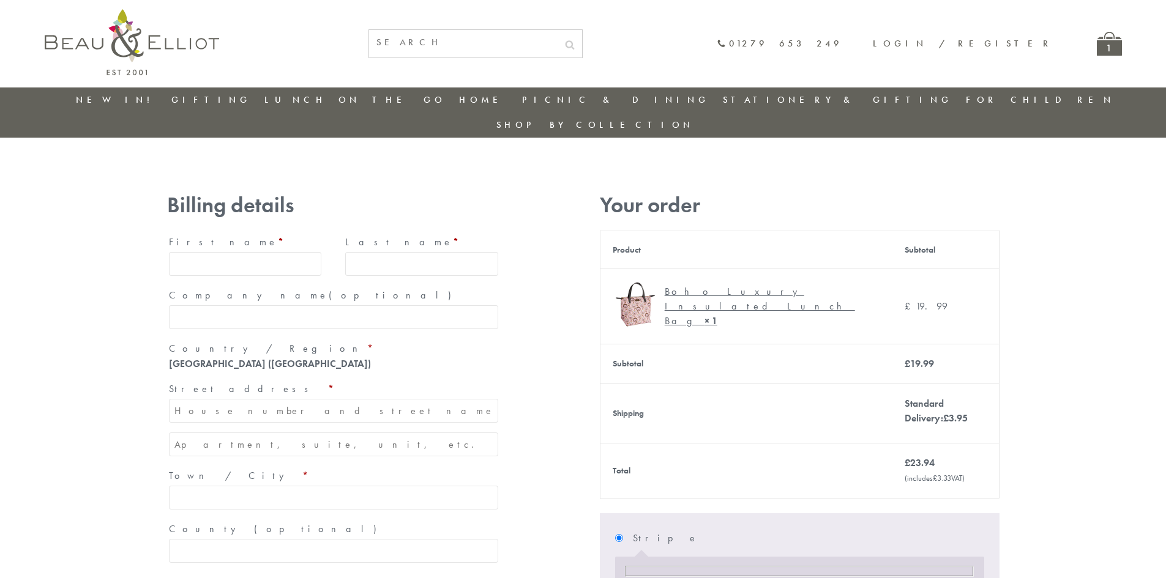
type input "Mark"
type input "Nicholls"
type input "[STREET_ADDRESS]"
type input "Southwater, [GEOGRAPHIC_DATA]"
type input "RH13 9UW"
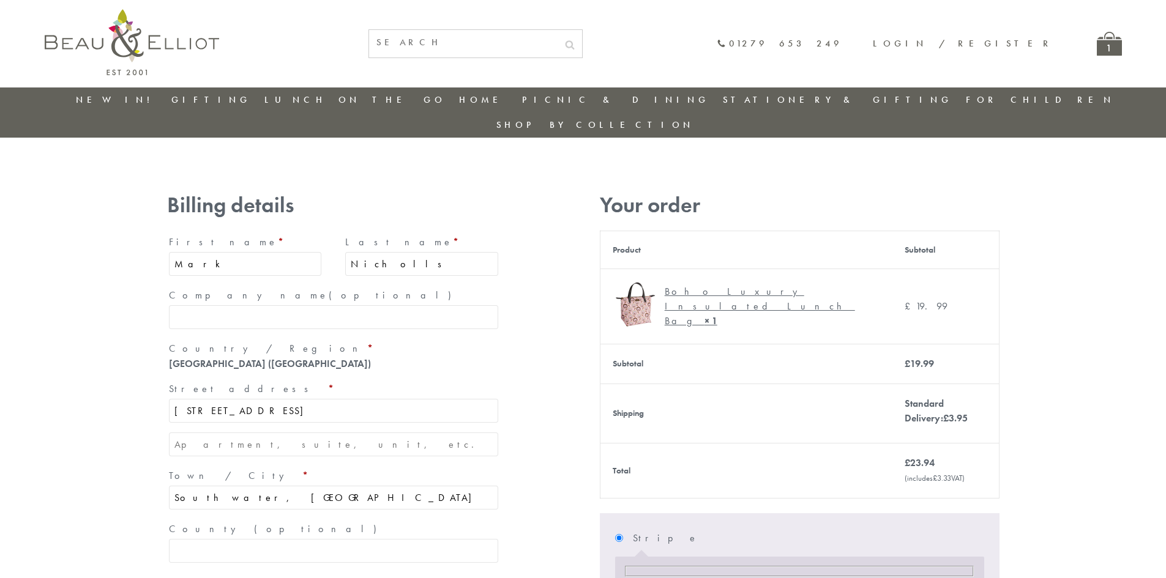
type input "+447732600409"
type input "marknich01@outlook.com"
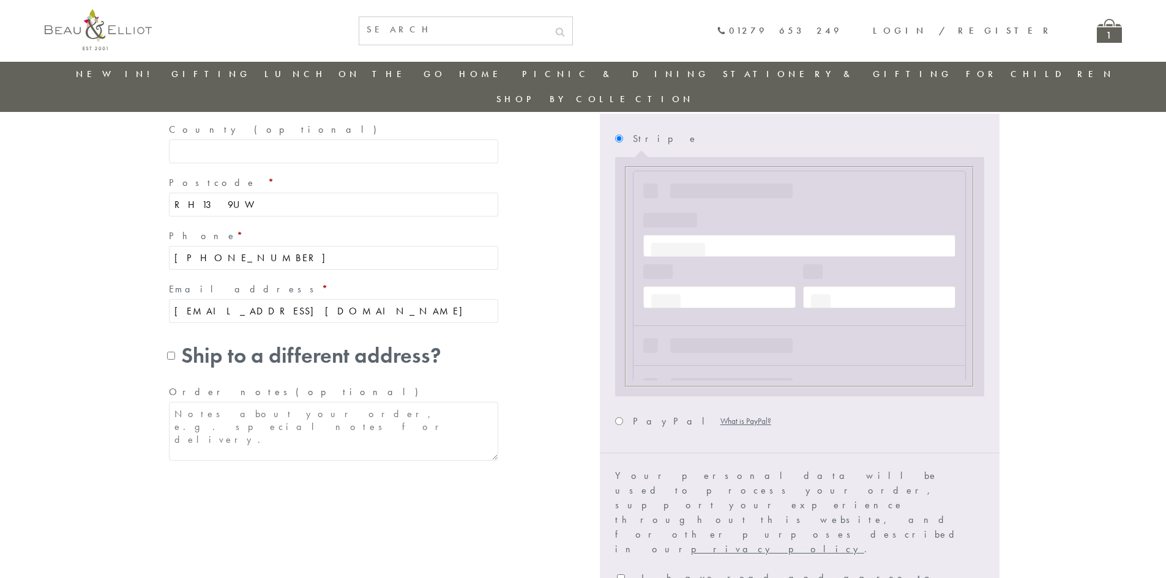
scroll to position [373, 0]
click at [619, 575] on input "I have read and agree to the website terms and conditions *" at bounding box center [621, 579] width 8 height 8
checkbox input "true"
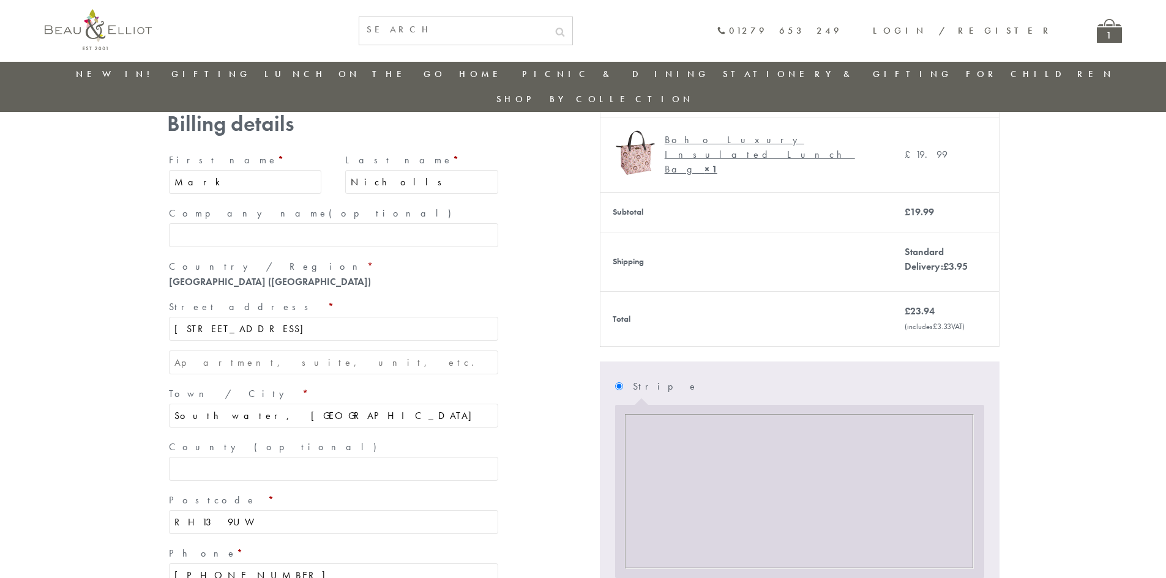
scroll to position [281, 0]
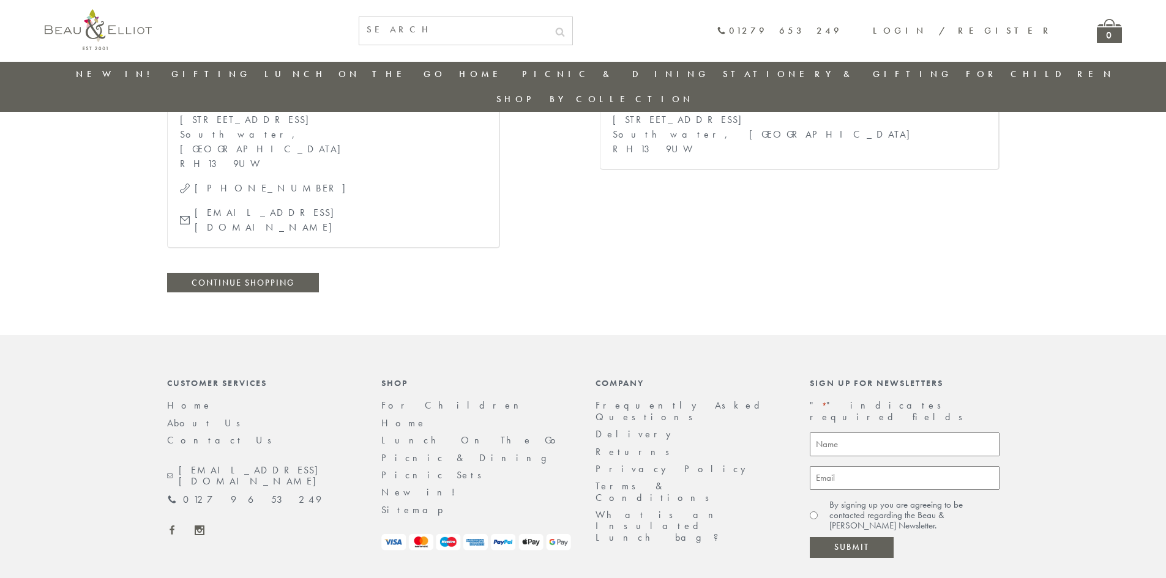
scroll to position [482, 0]
click at [620, 425] on link "Delivery" at bounding box center [636, 431] width 82 height 13
